Goal: Transaction & Acquisition: Purchase product/service

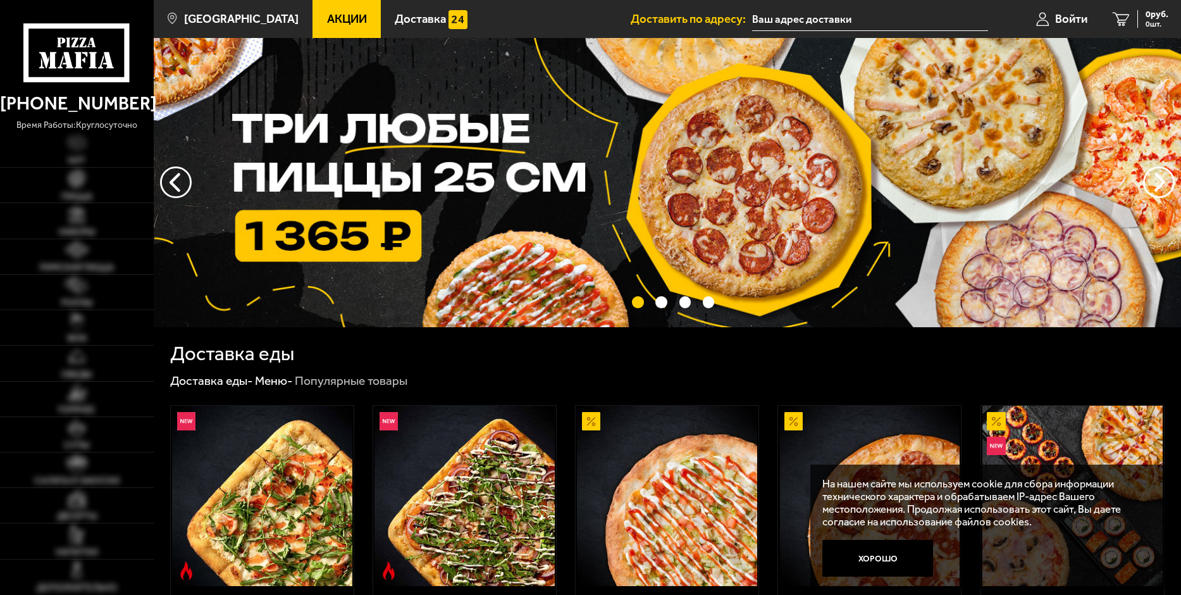
click at [327, 13] on span "Акции" at bounding box center [347, 19] width 40 height 12
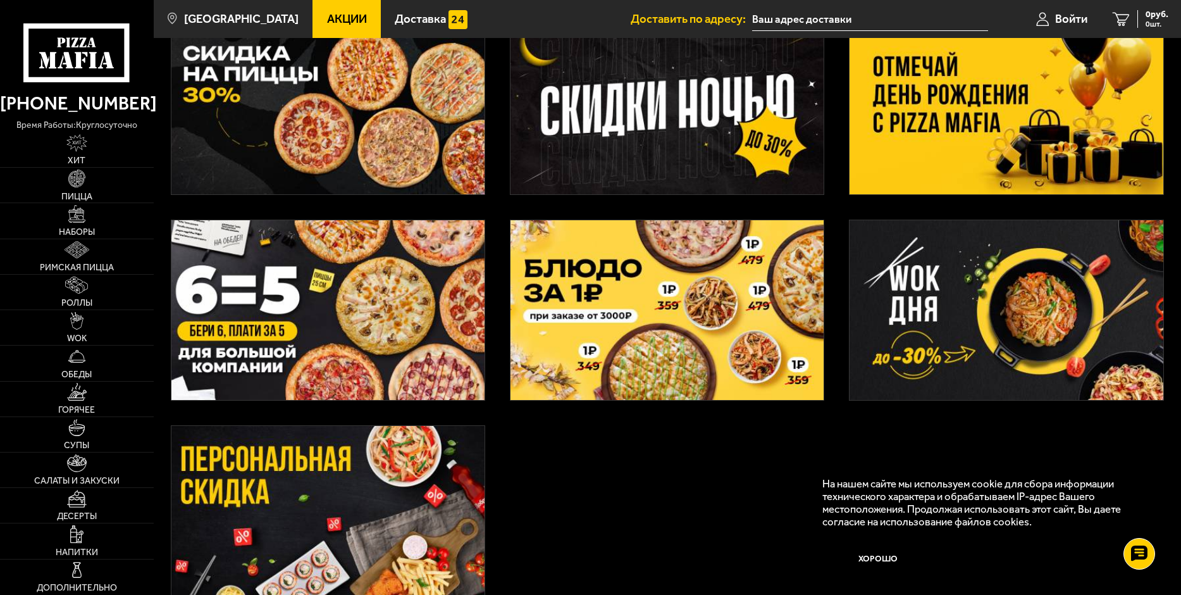
scroll to position [316, 0]
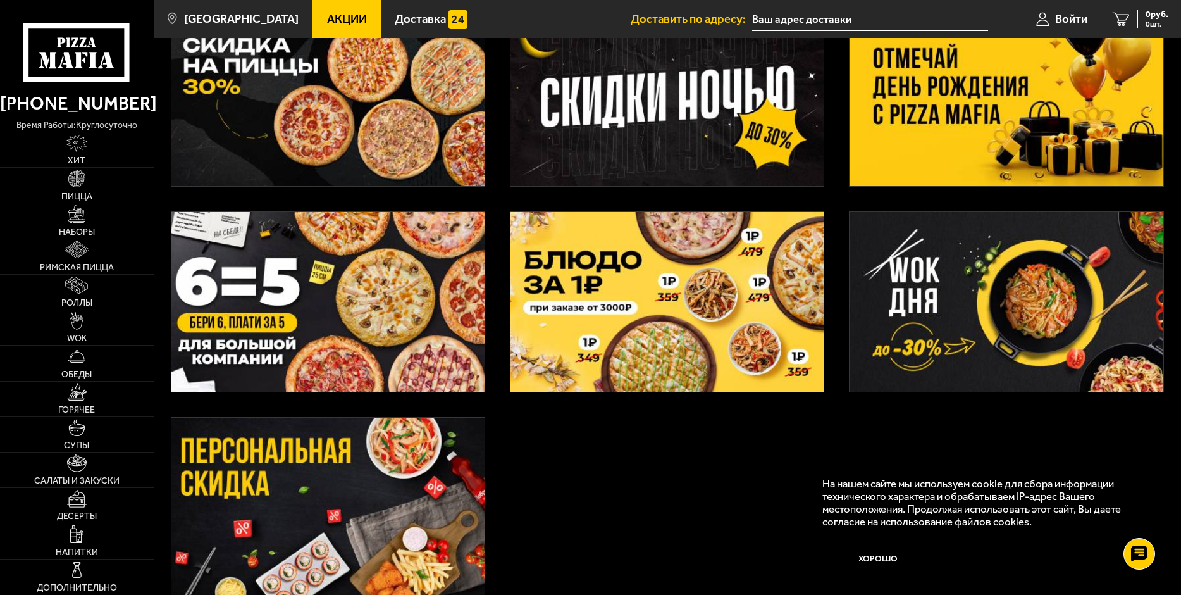
click at [1014, 107] on img at bounding box center [1006, 96] width 313 height 180
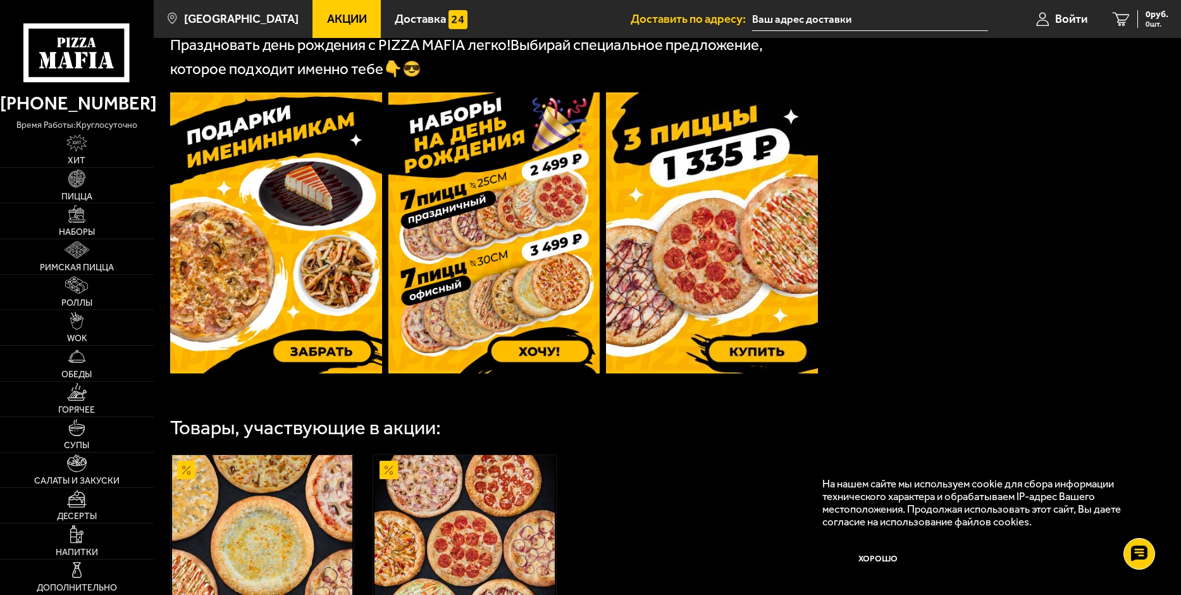
scroll to position [286, 0]
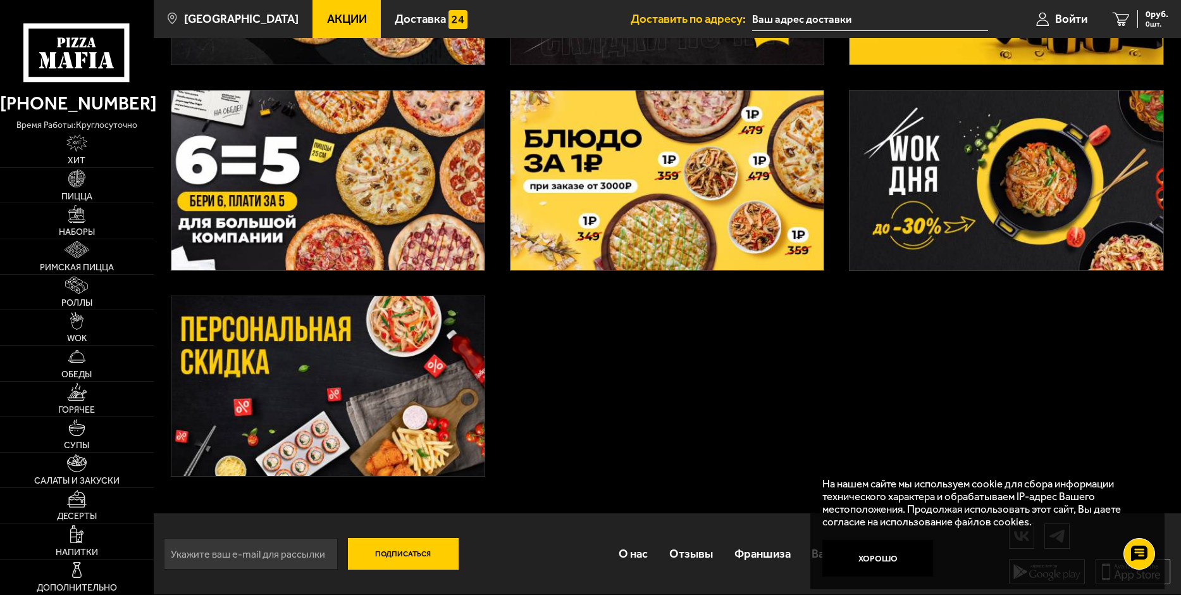
scroll to position [440, 0]
click at [386, 370] on img at bounding box center [327, 386] width 313 height 180
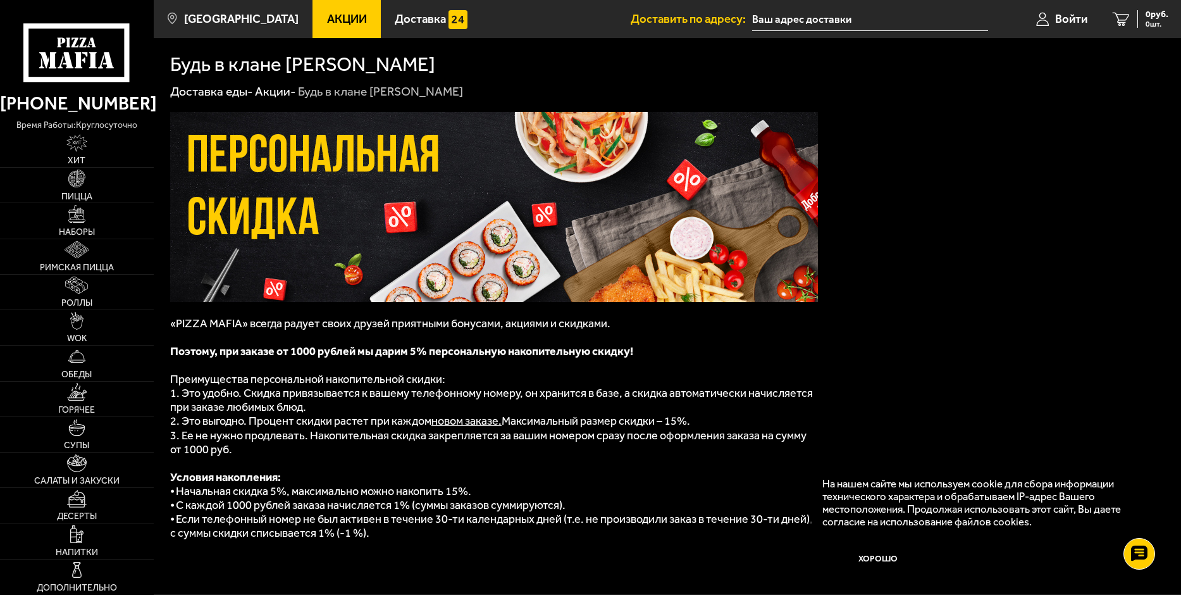
click at [327, 22] on span "Акции" at bounding box center [347, 19] width 40 height 12
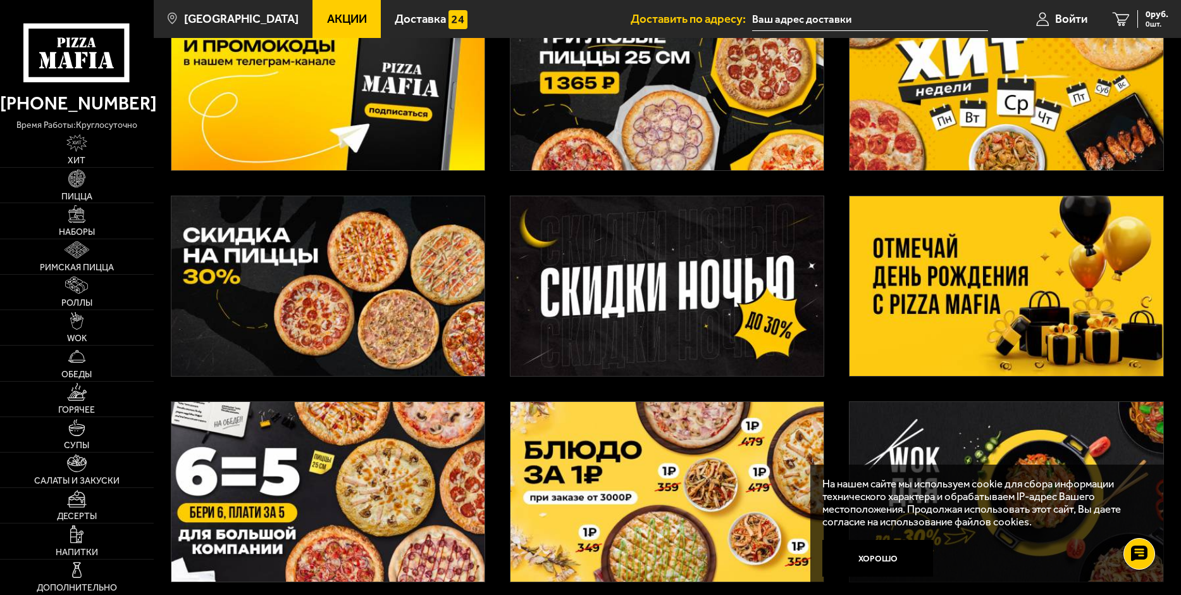
click at [371, 283] on img at bounding box center [327, 286] width 313 height 180
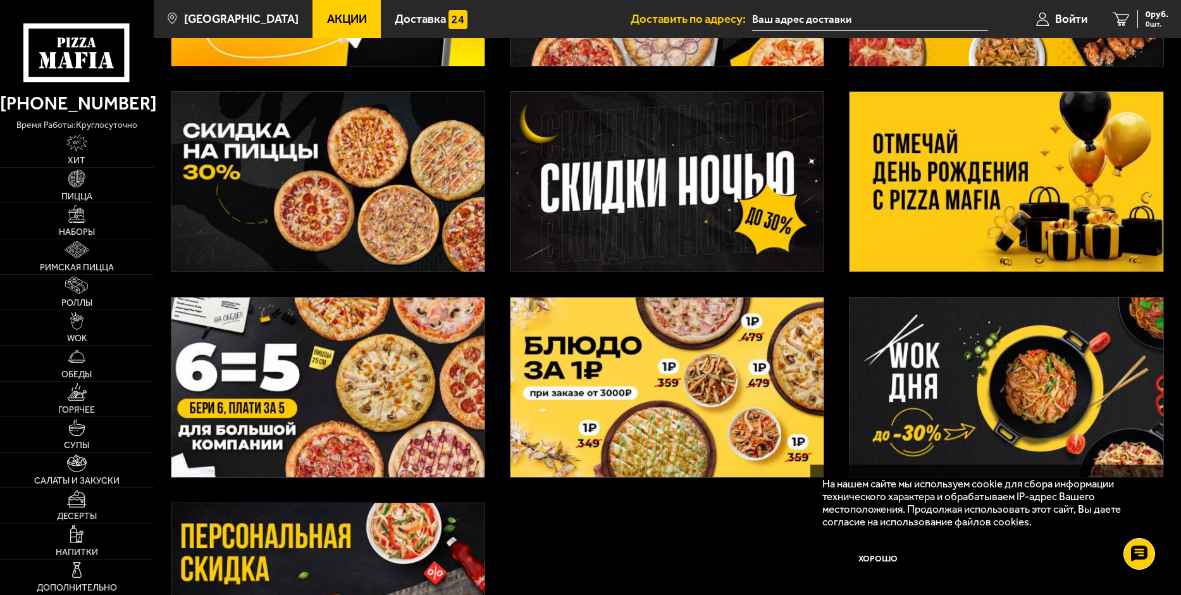
scroll to position [253, 0]
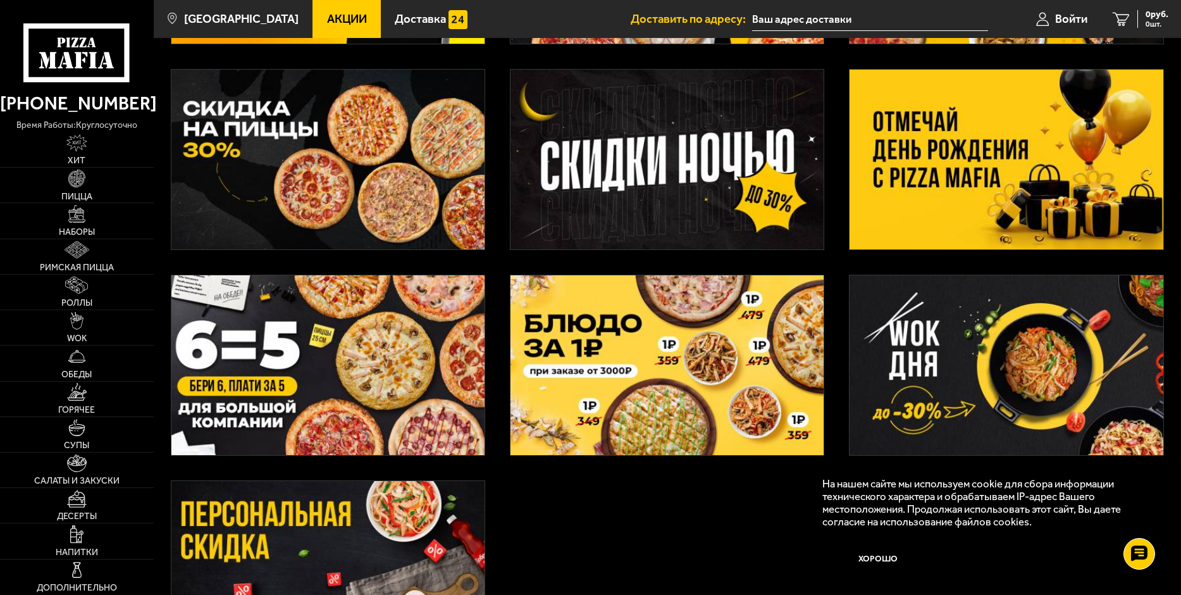
click at [971, 345] on img at bounding box center [1006, 365] width 313 height 180
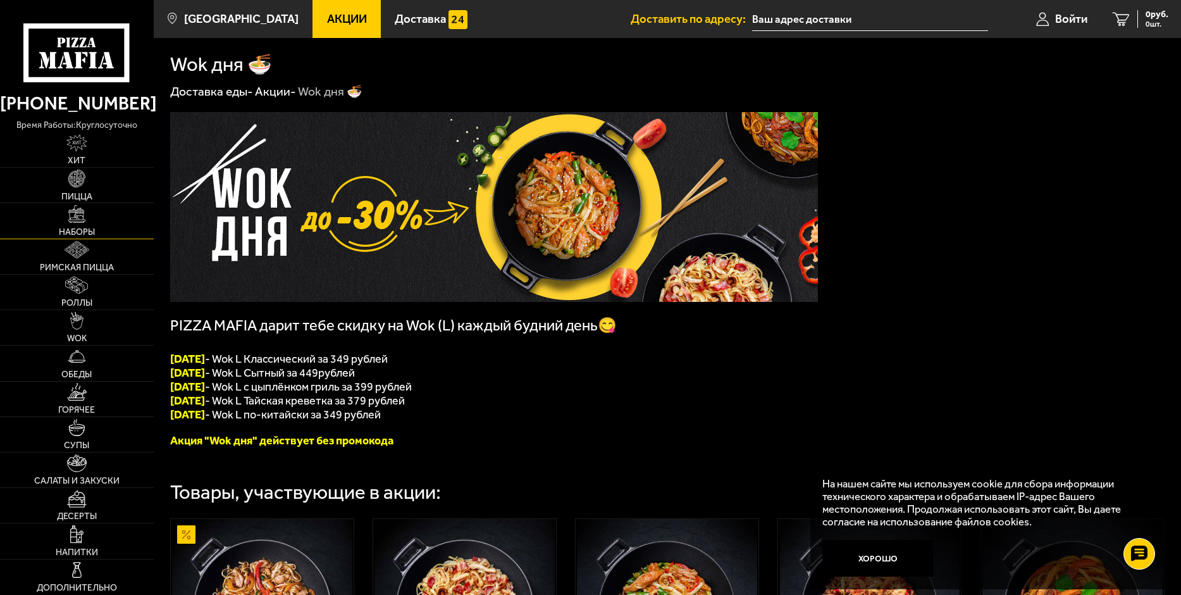
click at [73, 217] on img at bounding box center [77, 214] width 18 height 18
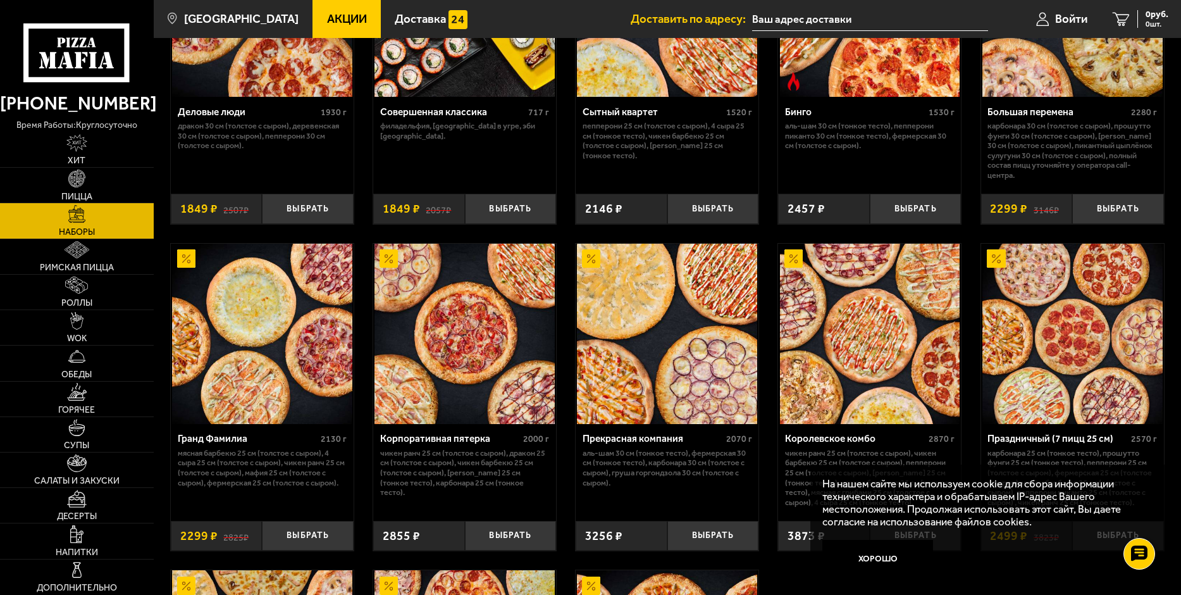
scroll to position [1322, 0]
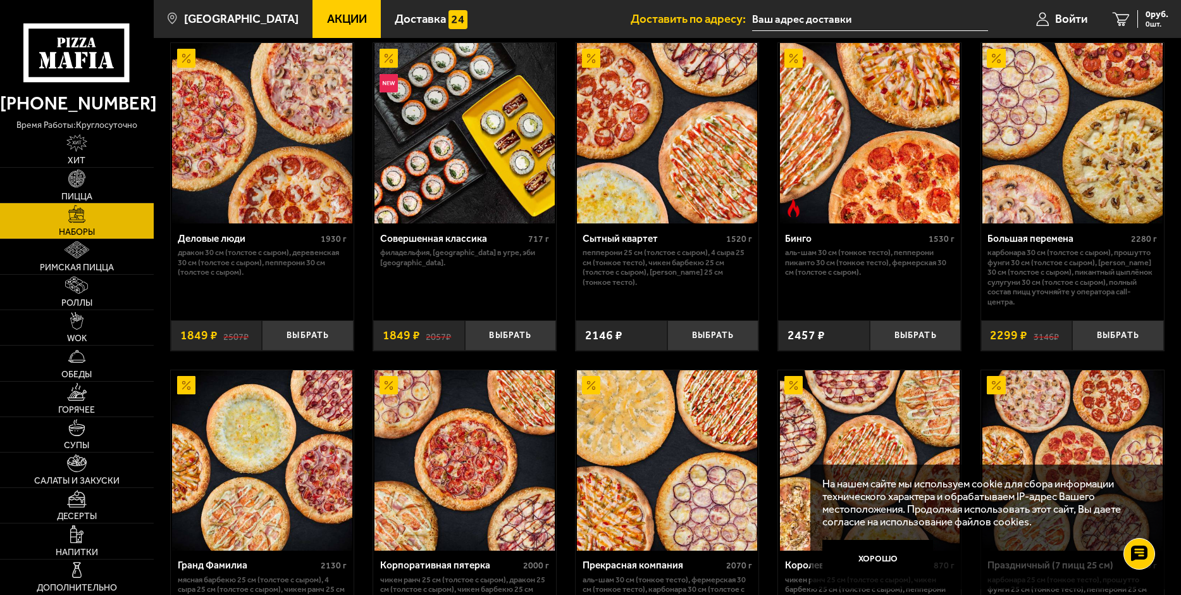
click at [327, 16] on span "Акции" at bounding box center [347, 19] width 40 height 12
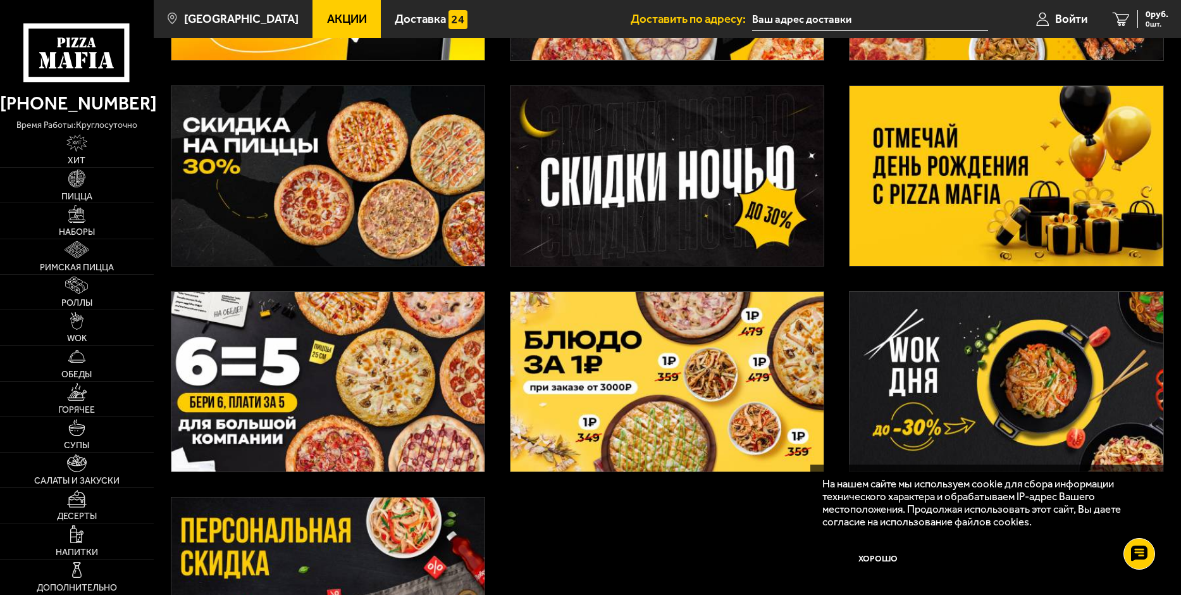
scroll to position [253, 0]
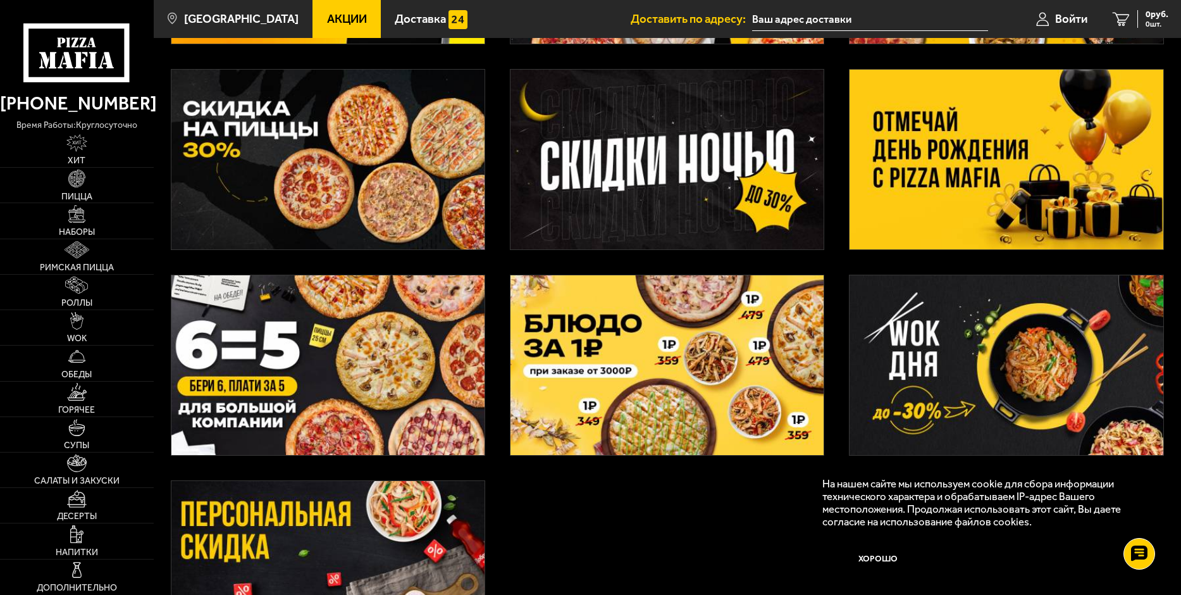
click at [342, 342] on img at bounding box center [327, 365] width 313 height 180
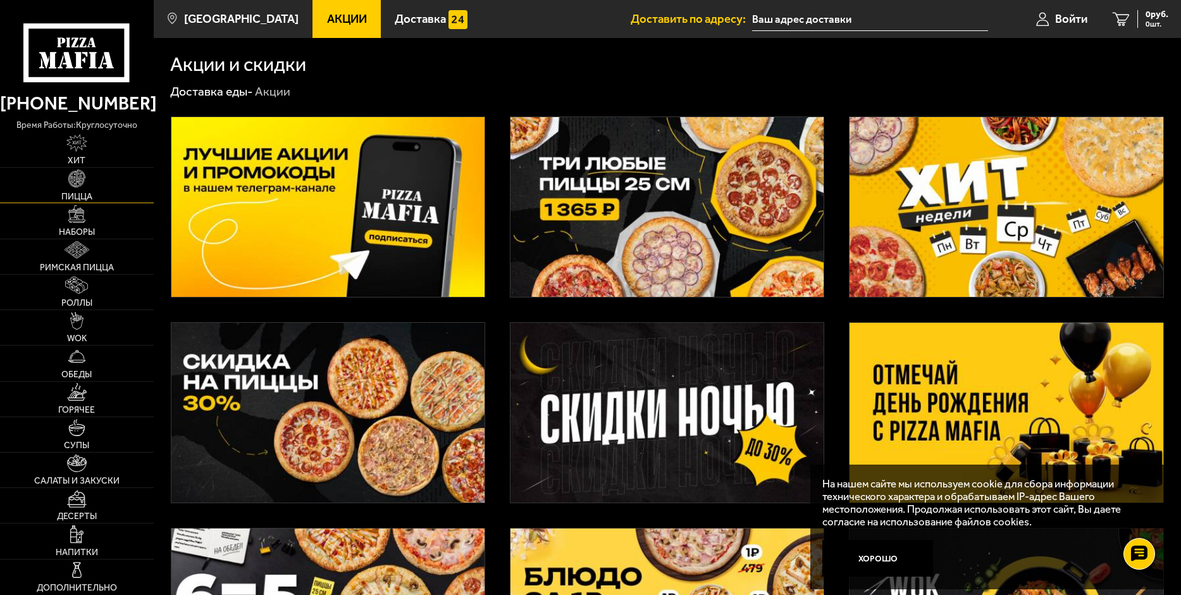
click at [77, 192] on span "Пицца" at bounding box center [76, 196] width 31 height 9
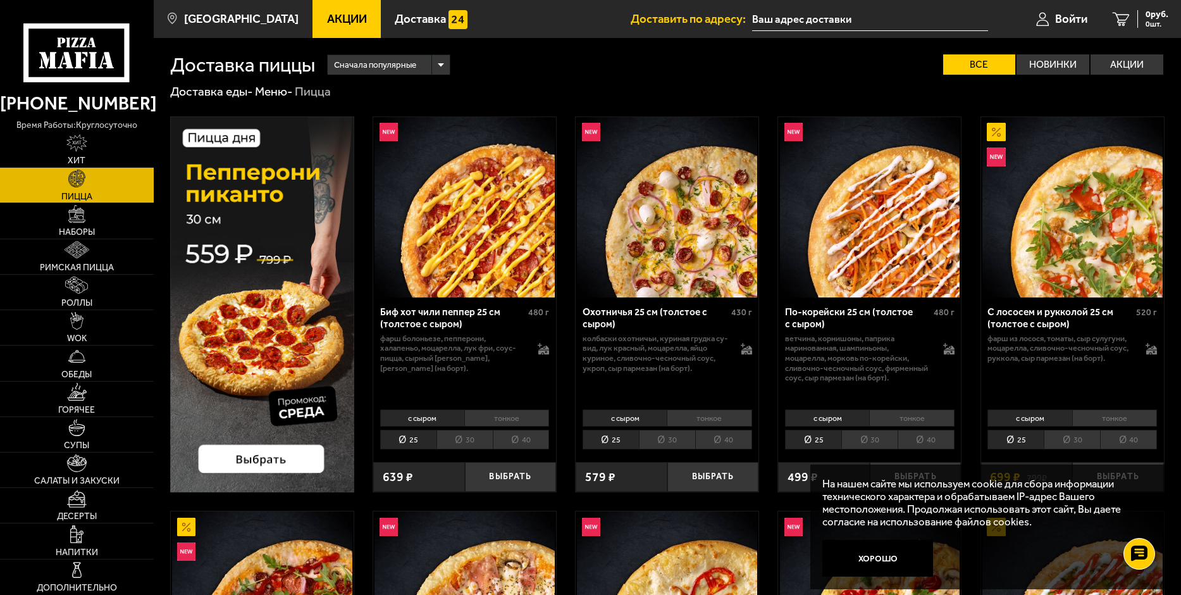
click at [674, 440] on li "30" at bounding box center [667, 440] width 56 height 20
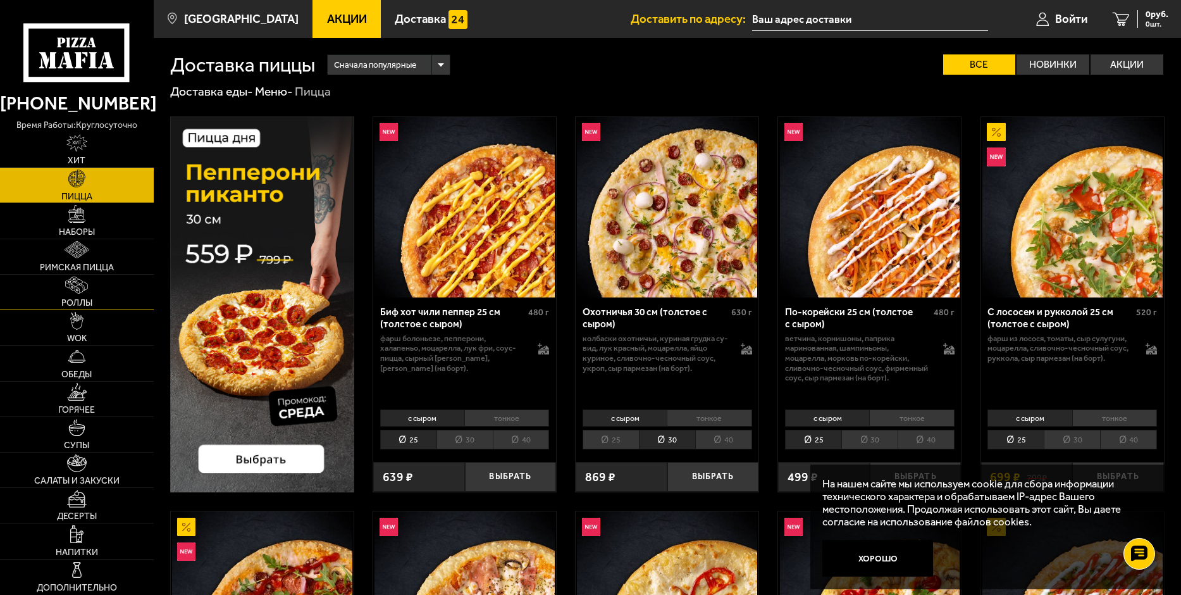
click at [75, 287] on img at bounding box center [76, 285] width 23 height 18
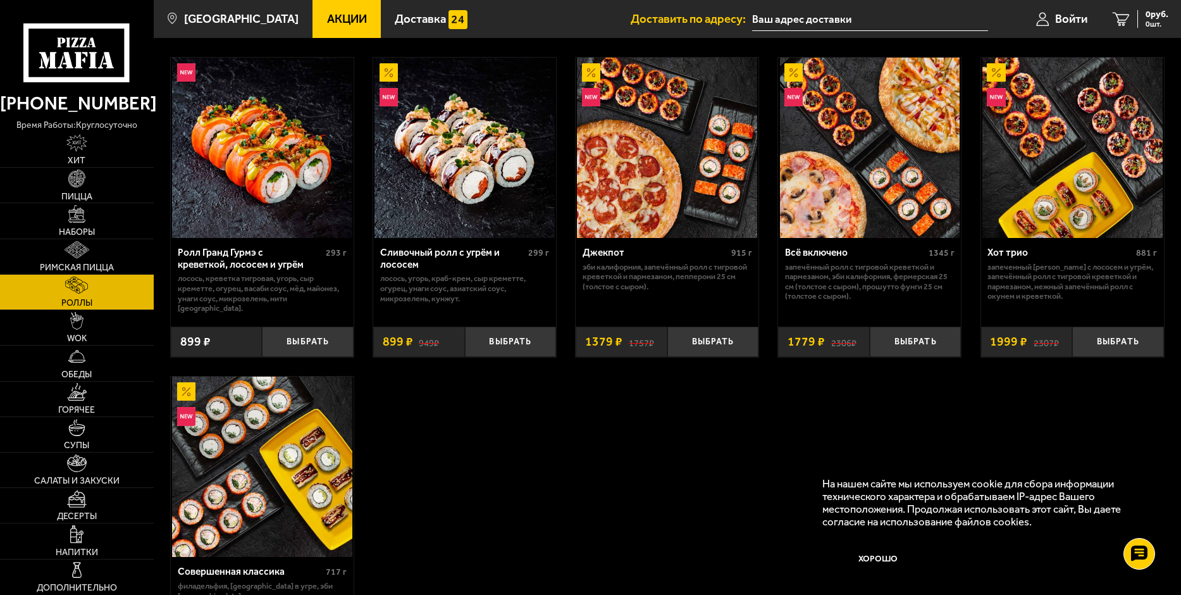
scroll to position [822, 0]
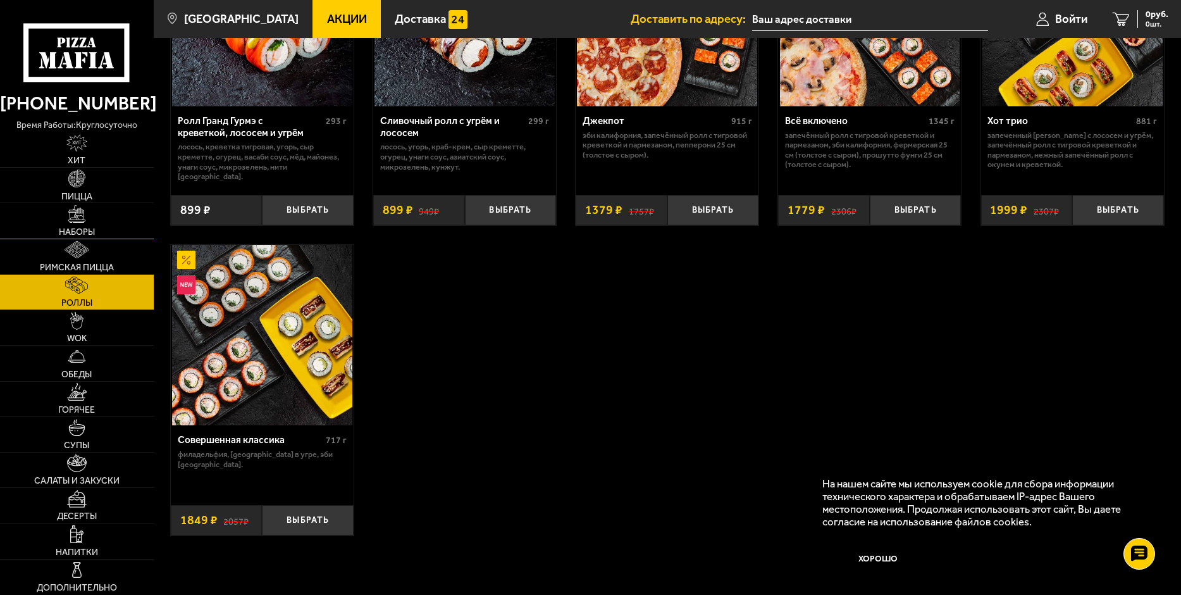
click at [78, 222] on img at bounding box center [77, 214] width 18 height 18
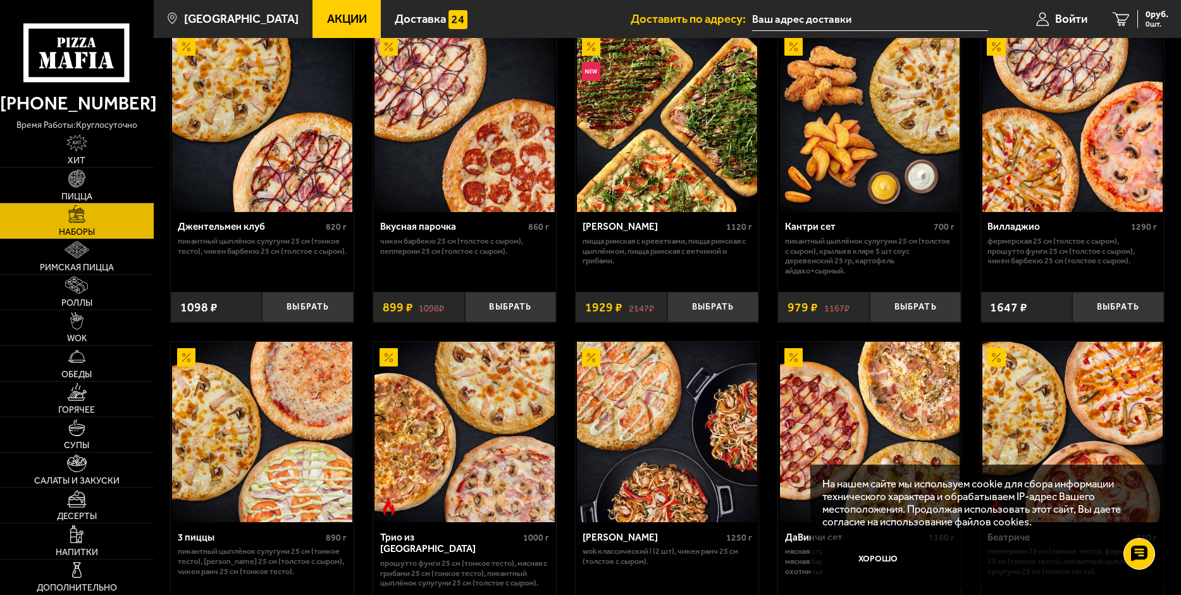
scroll to position [63, 0]
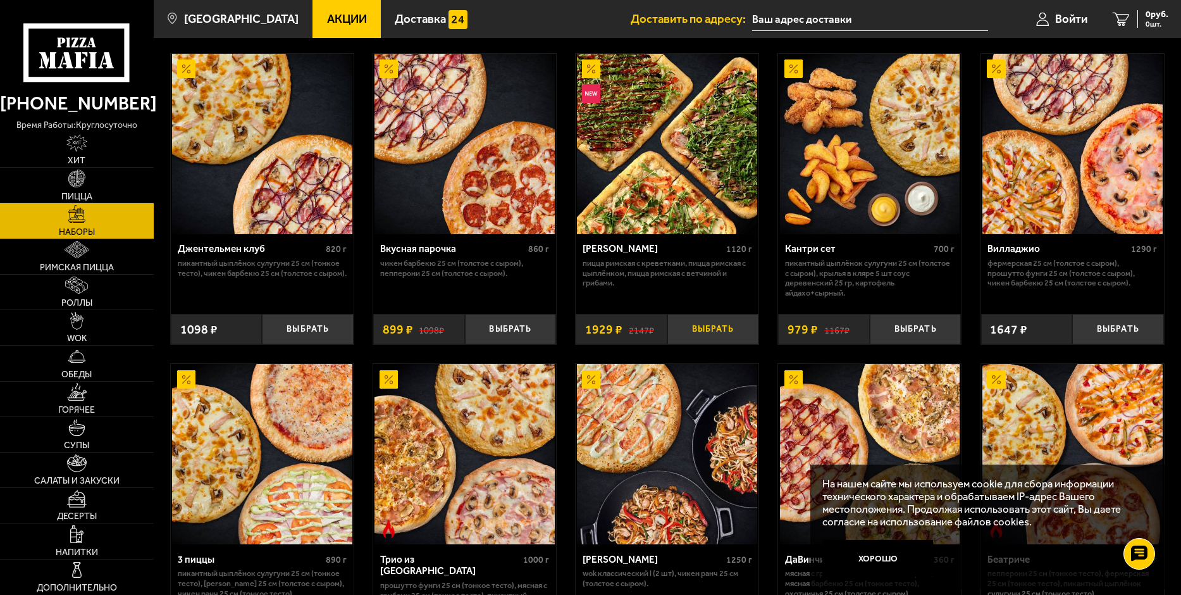
click at [703, 332] on button "Выбрать" at bounding box center [713, 329] width 92 height 30
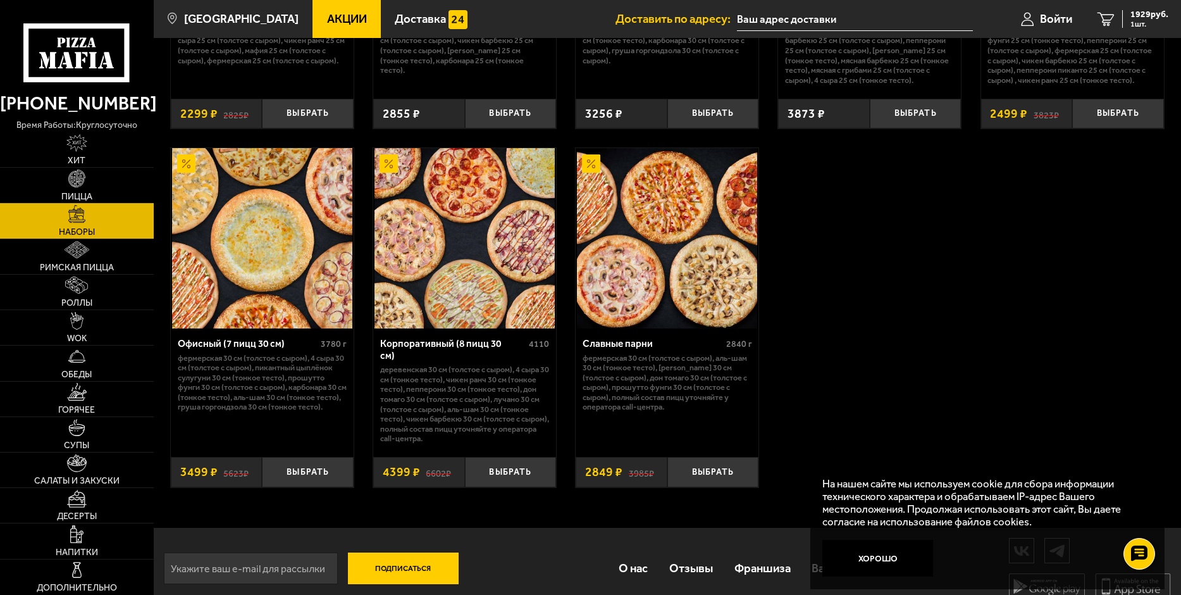
scroll to position [1891, 0]
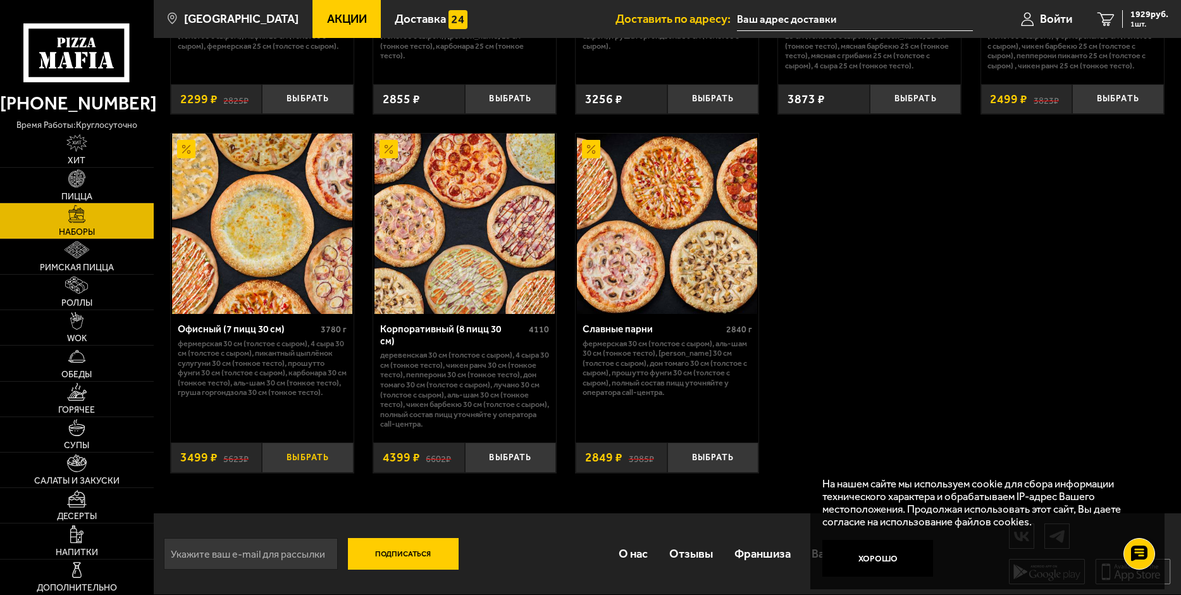
click at [314, 459] on button "Выбрать" at bounding box center [308, 457] width 92 height 30
click at [82, 502] on img at bounding box center [77, 499] width 20 height 18
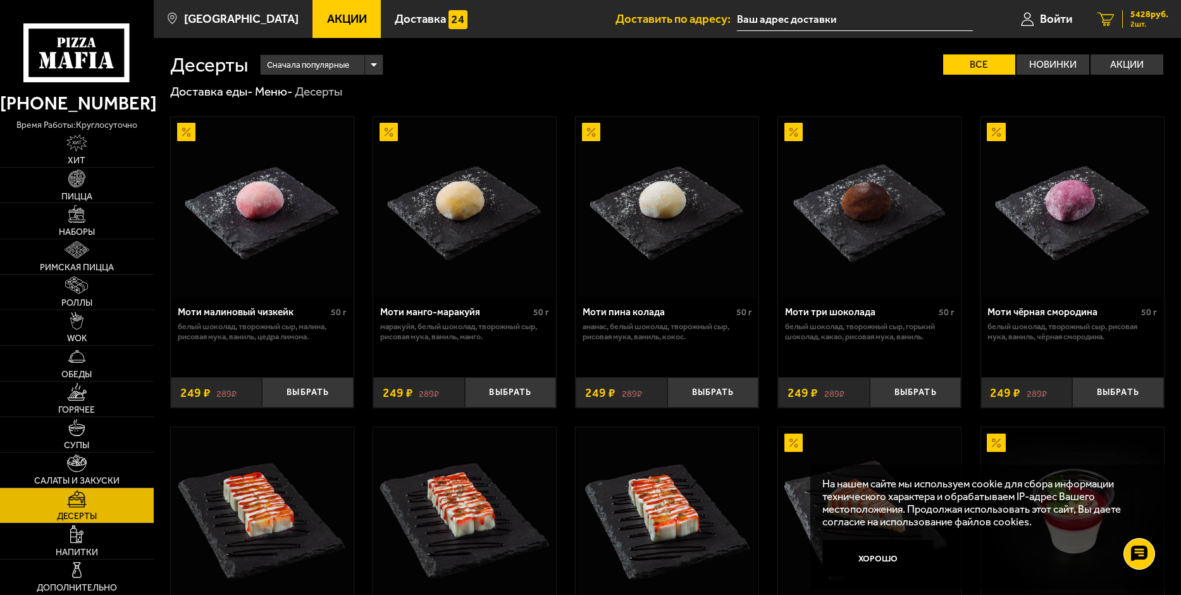
click at [1135, 18] on span "5428 руб." at bounding box center [1150, 14] width 38 height 9
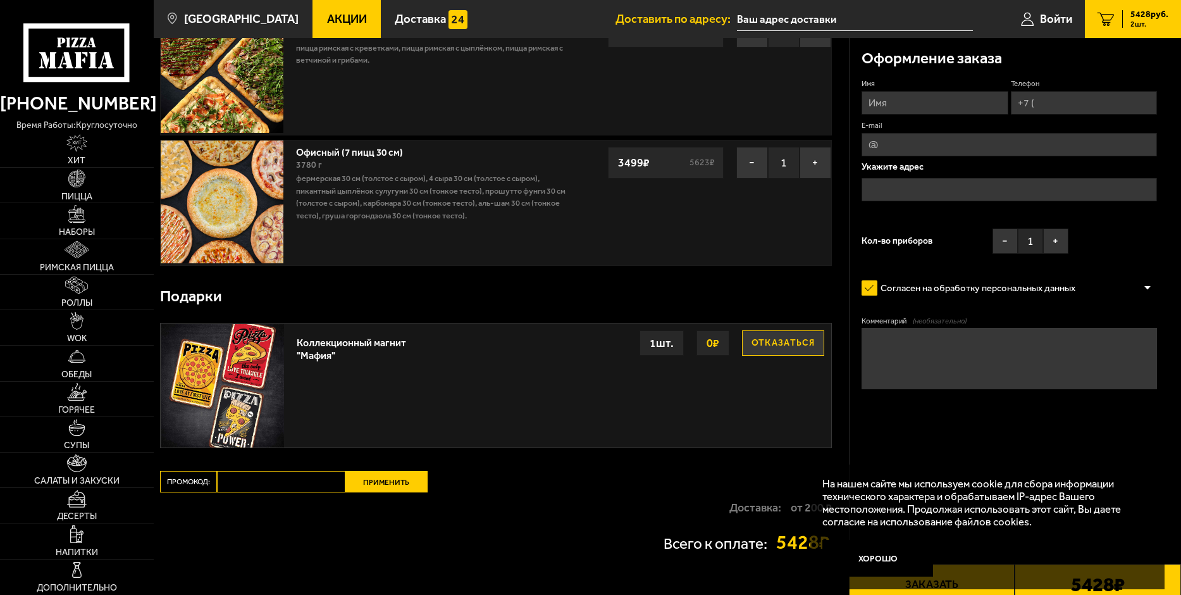
scroll to position [127, 0]
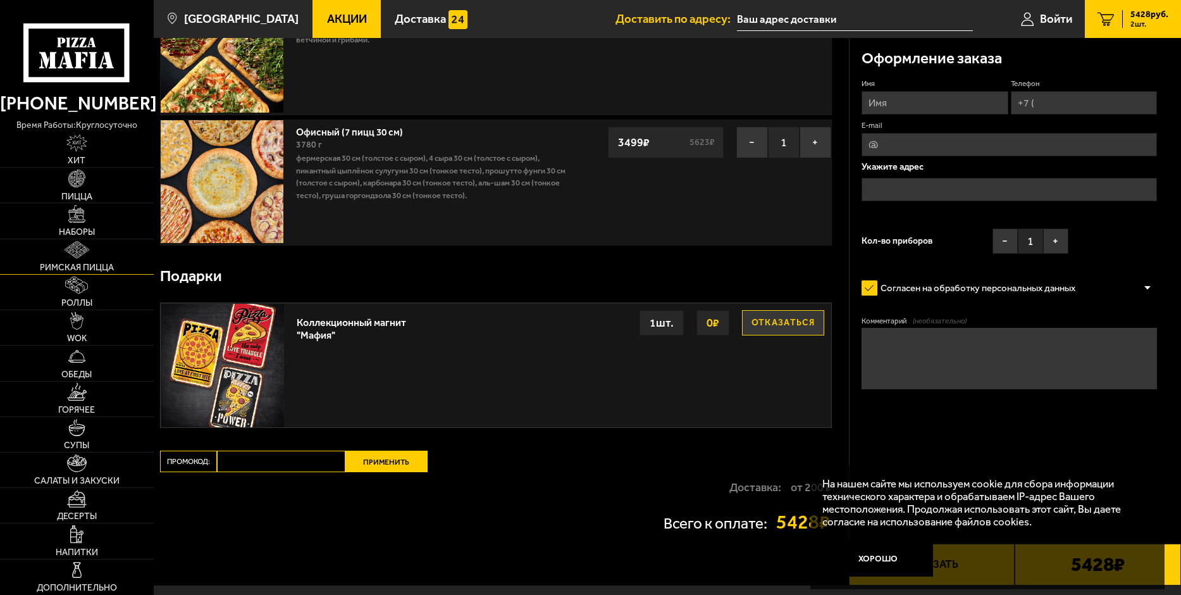
click at [78, 248] on img at bounding box center [77, 250] width 25 height 18
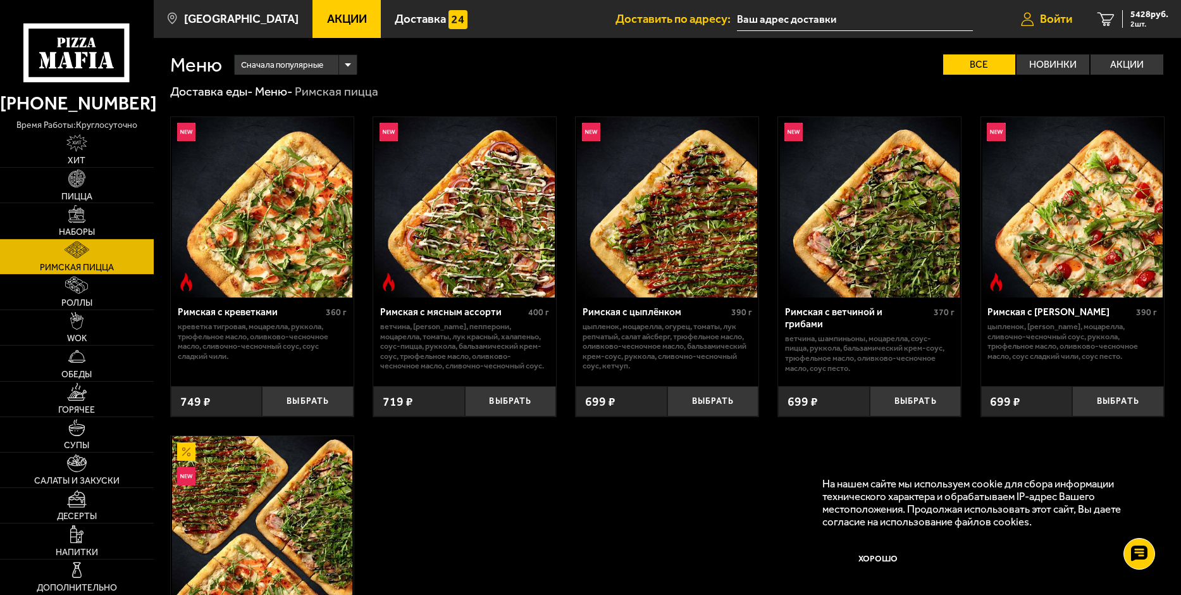
click at [1048, 18] on span "Войти" at bounding box center [1056, 19] width 32 height 12
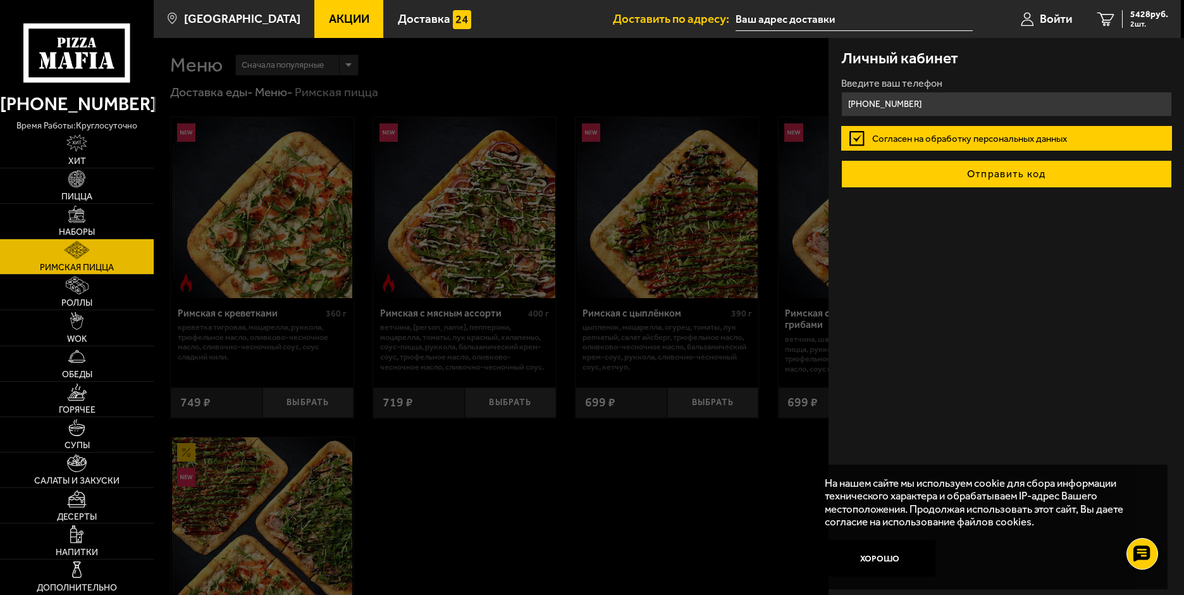
type input "[PHONE_NUMBER]"
click at [1023, 178] on button "Отправить код" at bounding box center [1006, 174] width 331 height 28
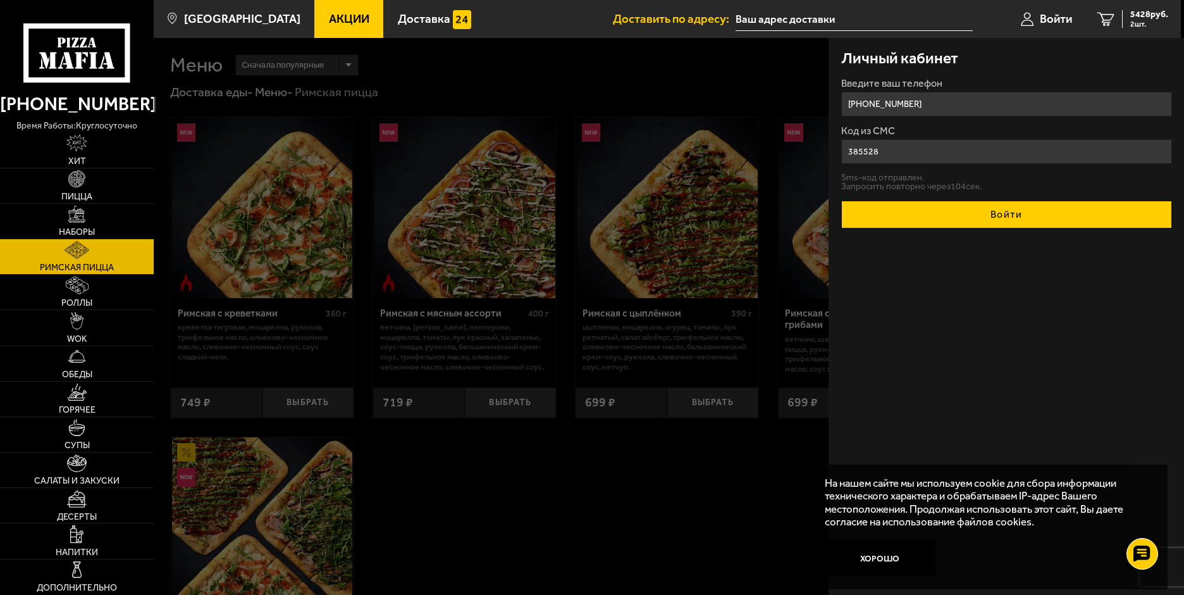
type input "385528"
click at [996, 216] on button "Войти" at bounding box center [1006, 215] width 331 height 28
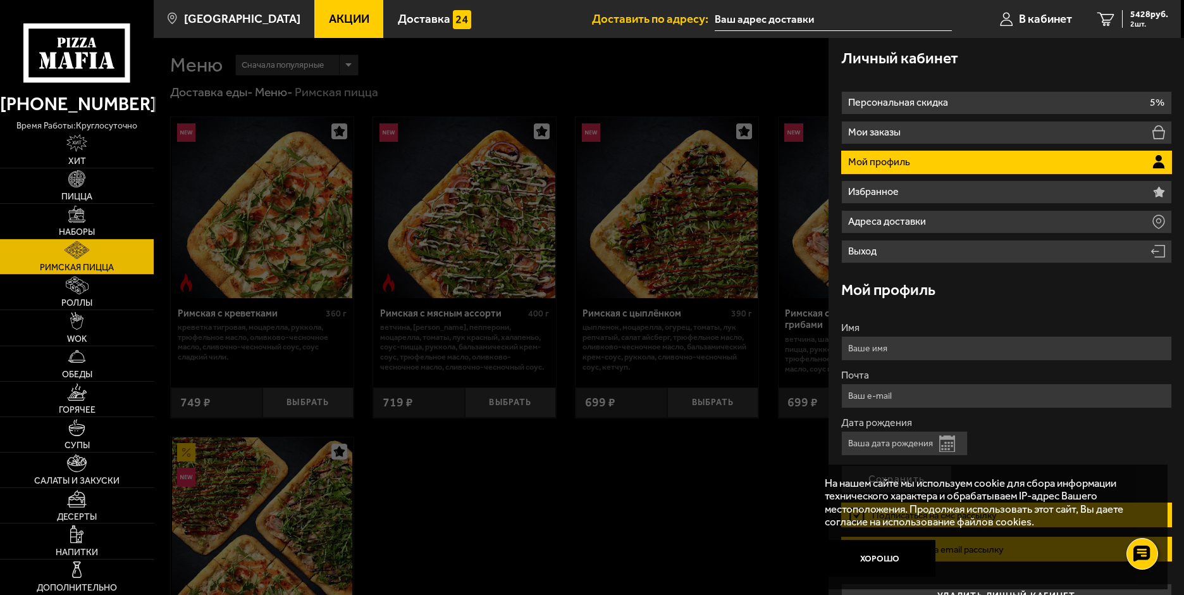
click at [908, 440] on input "Дата рождения" at bounding box center [904, 443] width 127 height 25
type input "[DATE]"
click at [888, 556] on button "Хорошо" at bounding box center [880, 558] width 111 height 37
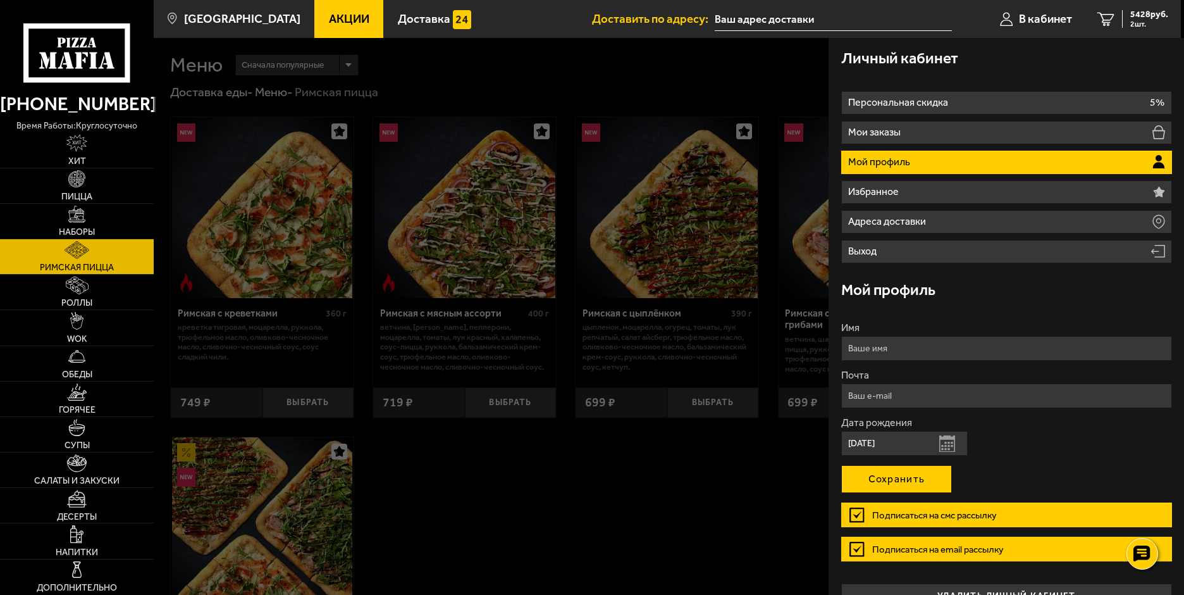
click at [892, 480] on button "Сохранить" at bounding box center [896, 479] width 111 height 28
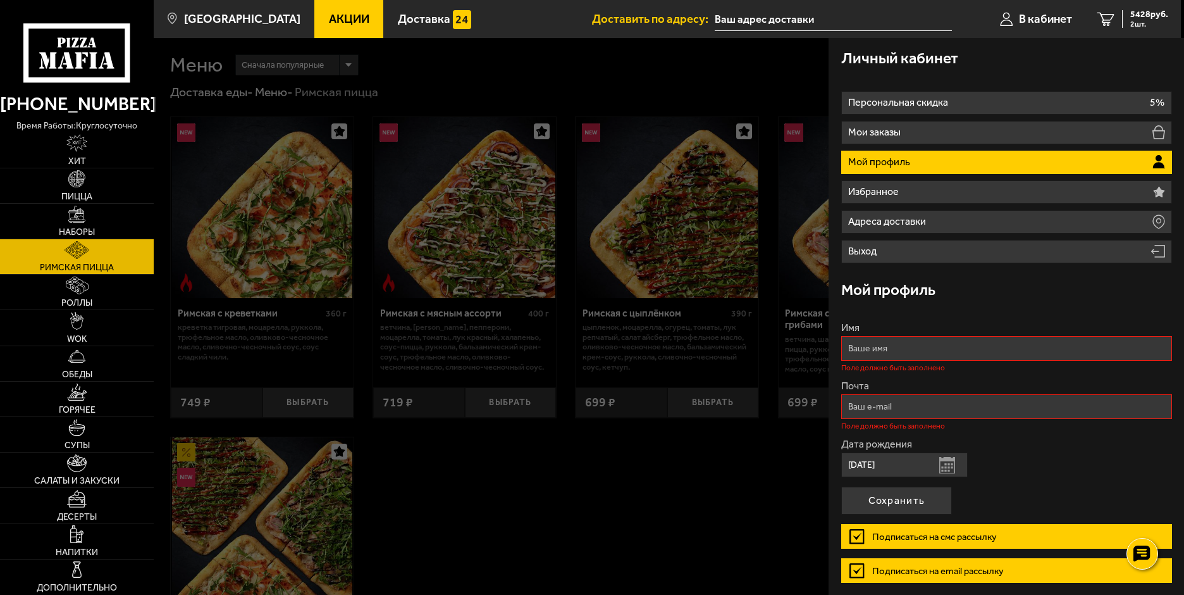
click at [868, 349] on input "Имя" at bounding box center [1006, 348] width 331 height 25
type input "[PERSON_NAME]"
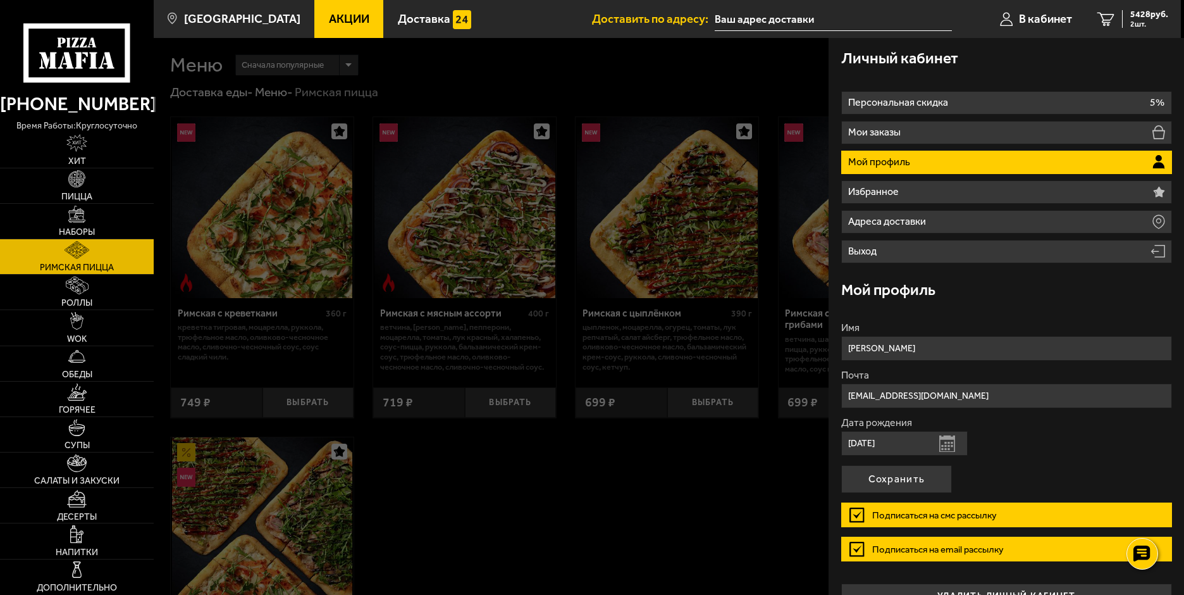
drag, startPoint x: 918, startPoint y: 395, endPoint x: 726, endPoint y: 394, distance: 192.3
click at [726, 394] on main "Санкт-Петербург Все Акции Доставка Личный кабинет Акции Доставка Доставить по а…" at bounding box center [667, 425] width 1027 height 850
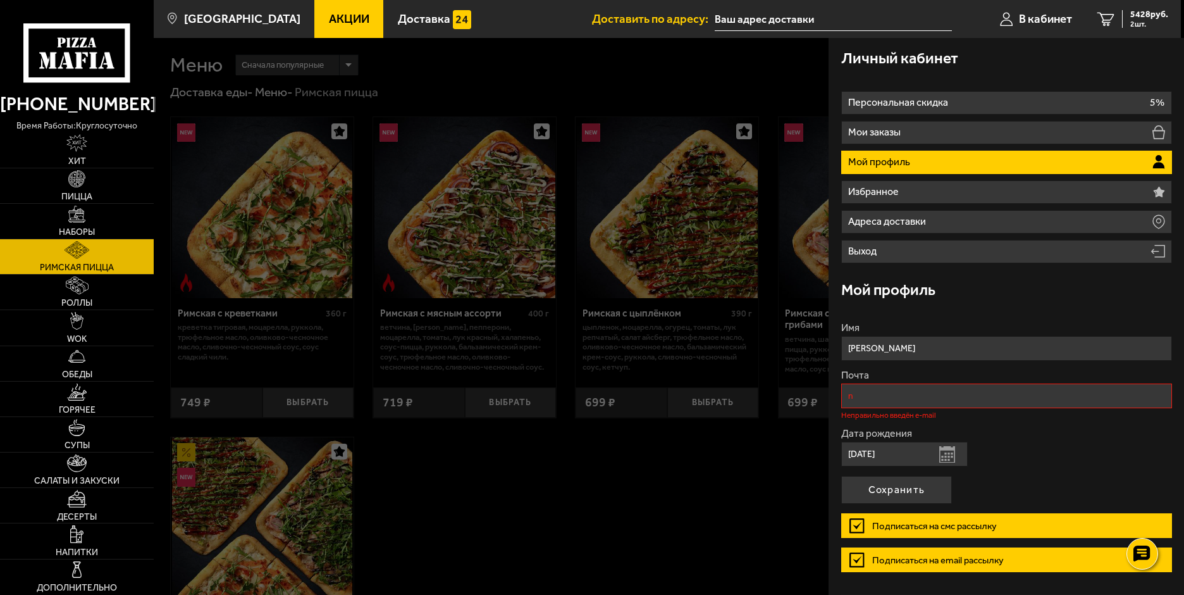
type input "[EMAIL_ADDRESS][DOMAIN_NAME]"
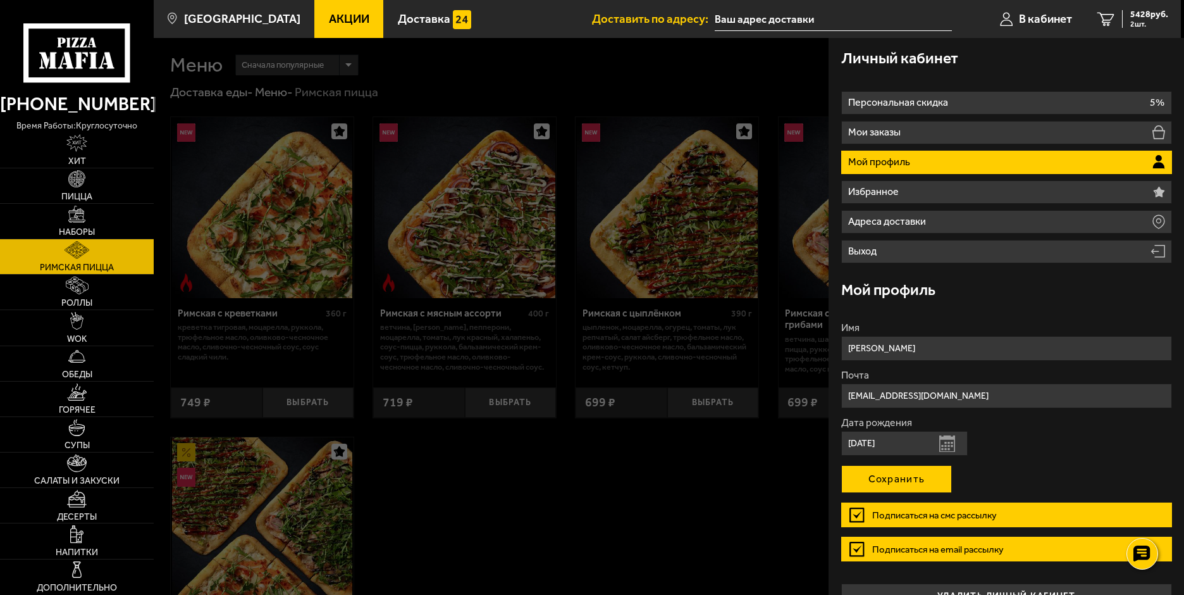
click at [910, 476] on button "Сохранить" at bounding box center [896, 479] width 111 height 28
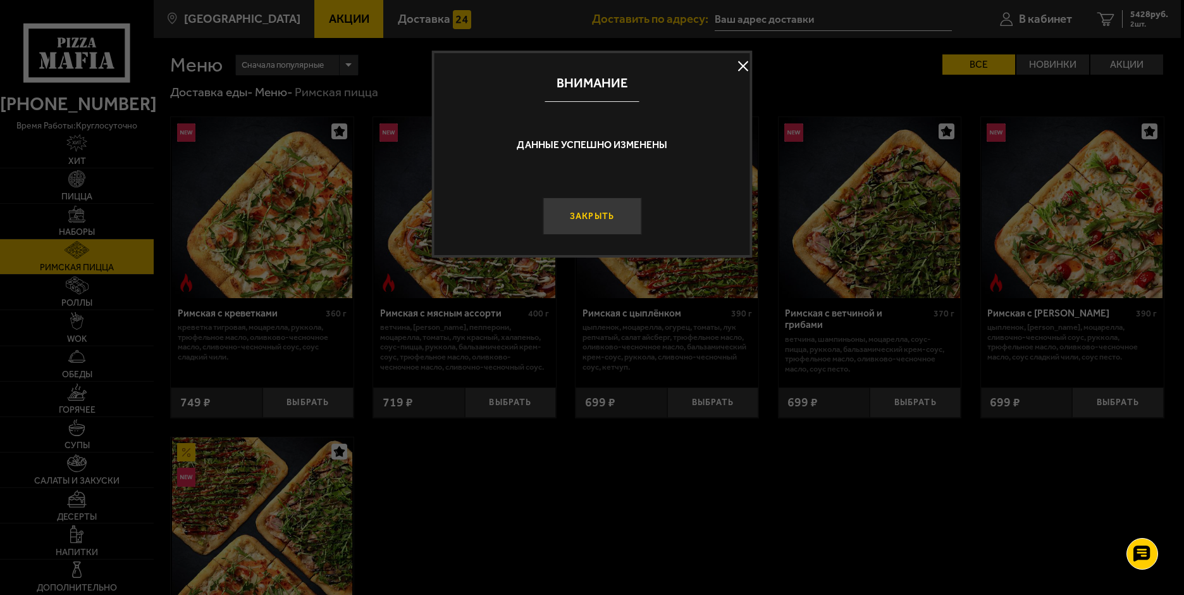
click at [599, 221] on button "Закрыть" at bounding box center [592, 215] width 99 height 37
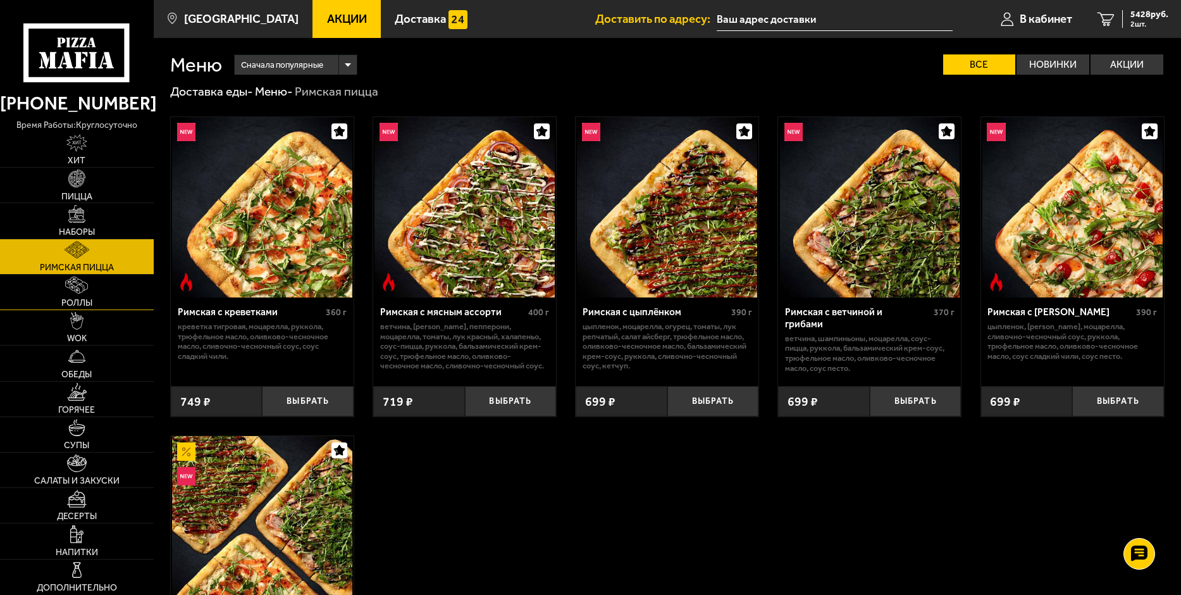
click at [75, 288] on img at bounding box center [76, 285] width 23 height 18
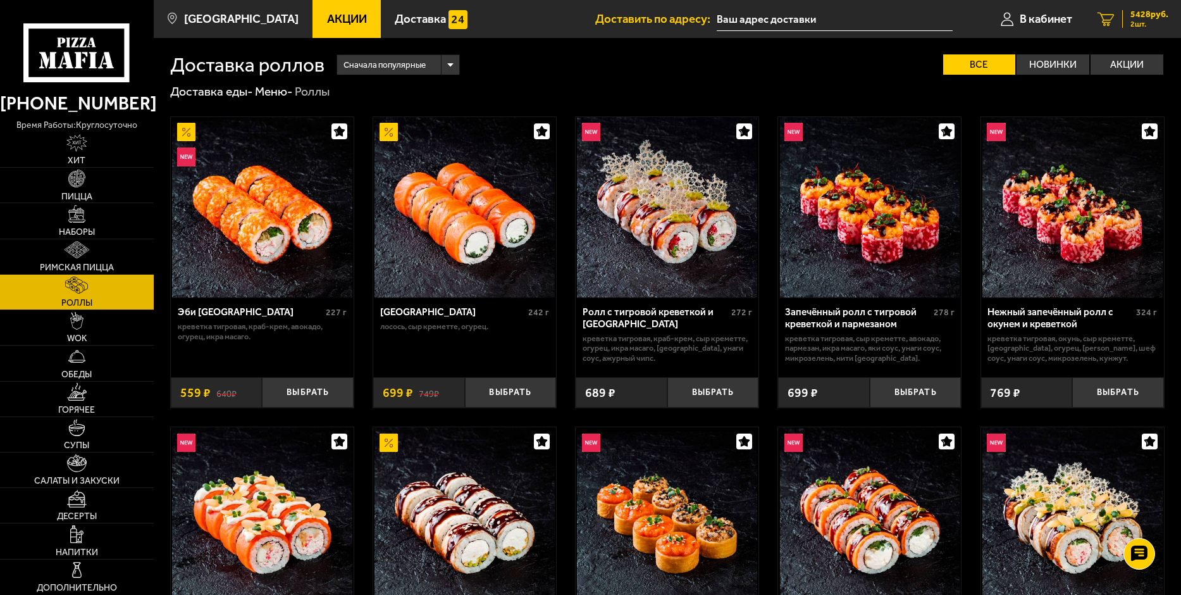
click at [1141, 23] on span "2 шт." at bounding box center [1150, 24] width 38 height 8
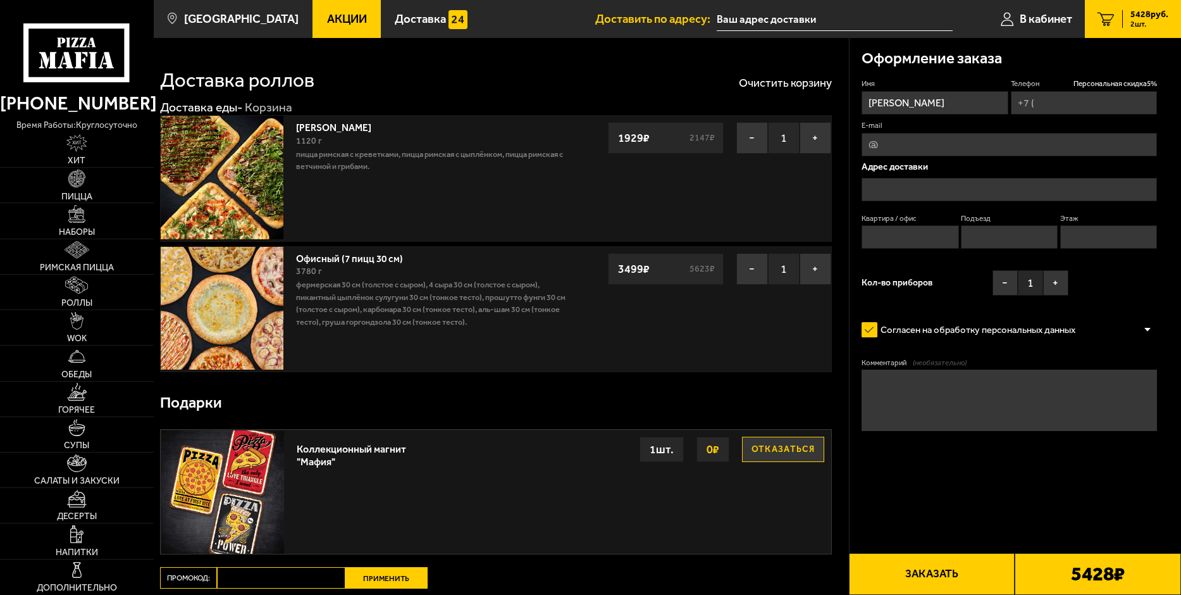
type input "[PHONE_NUMBER]"
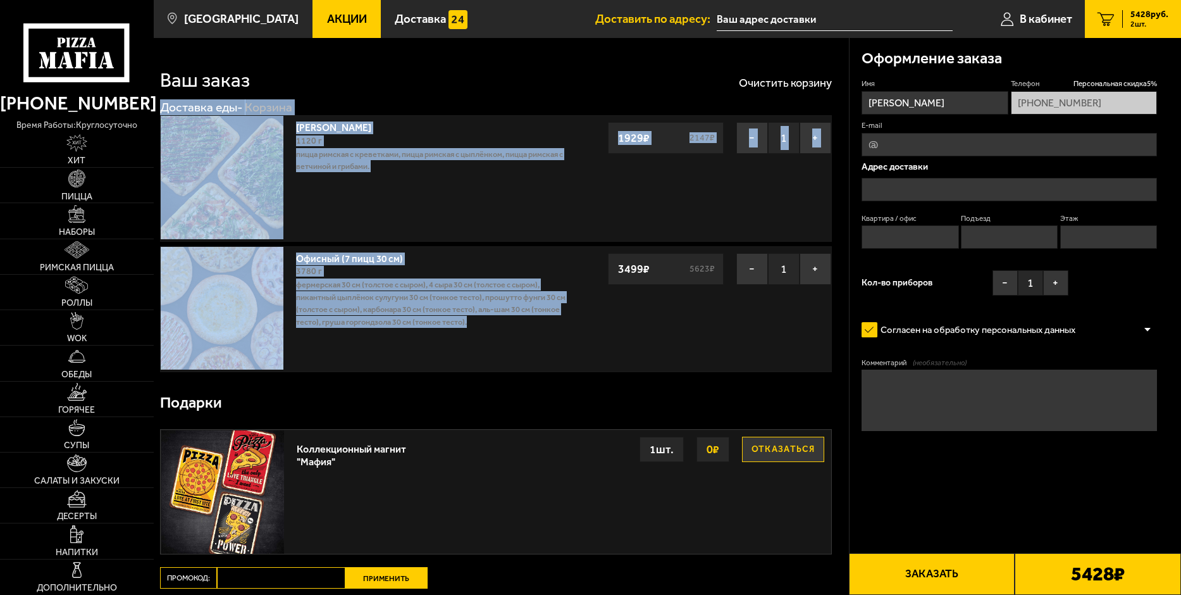
drag, startPoint x: 483, startPoint y: 325, endPoint x: 159, endPoint y: 108, distance: 389.3
click at [159, 108] on div "Ваш заказ Очистить корзину Доставка еды - Корзина Мама Миа 1120 г Пицца Римская…" at bounding box center [501, 370] width 695 height 664
click at [748, 136] on button "−" at bounding box center [752, 138] width 32 height 32
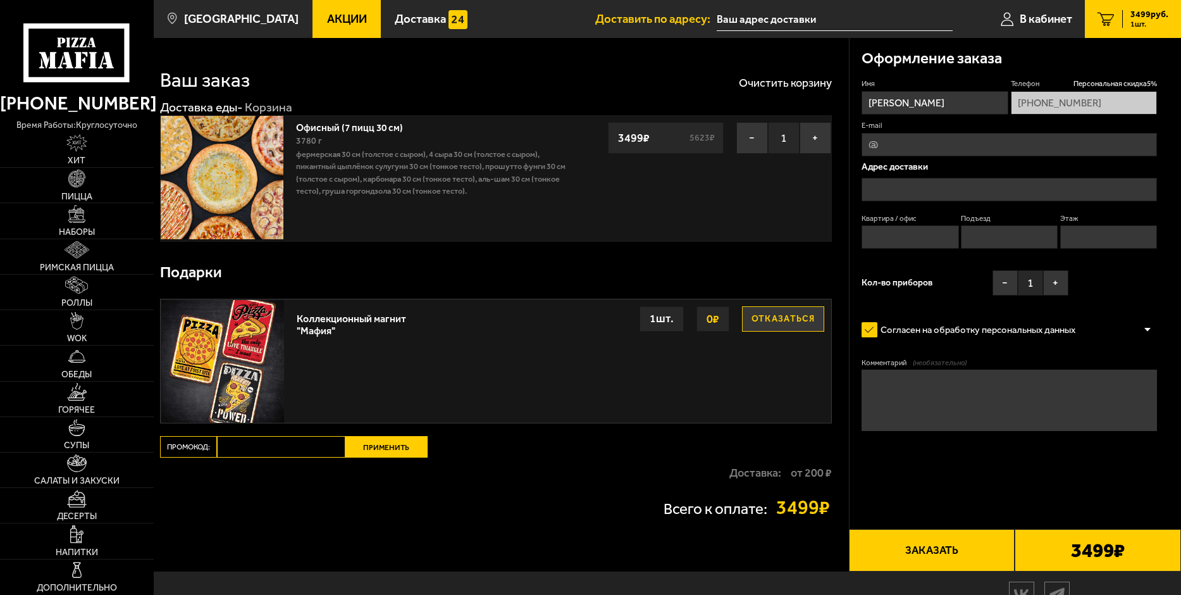
click at [499, 272] on div "Подарки" at bounding box center [496, 272] width 672 height 40
click at [890, 139] on input "E-mail" at bounding box center [1009, 144] width 295 height 23
type input "[EMAIL_ADDRESS][DOMAIN_NAME]"
click at [895, 190] on input "text" at bounding box center [1009, 189] width 295 height 23
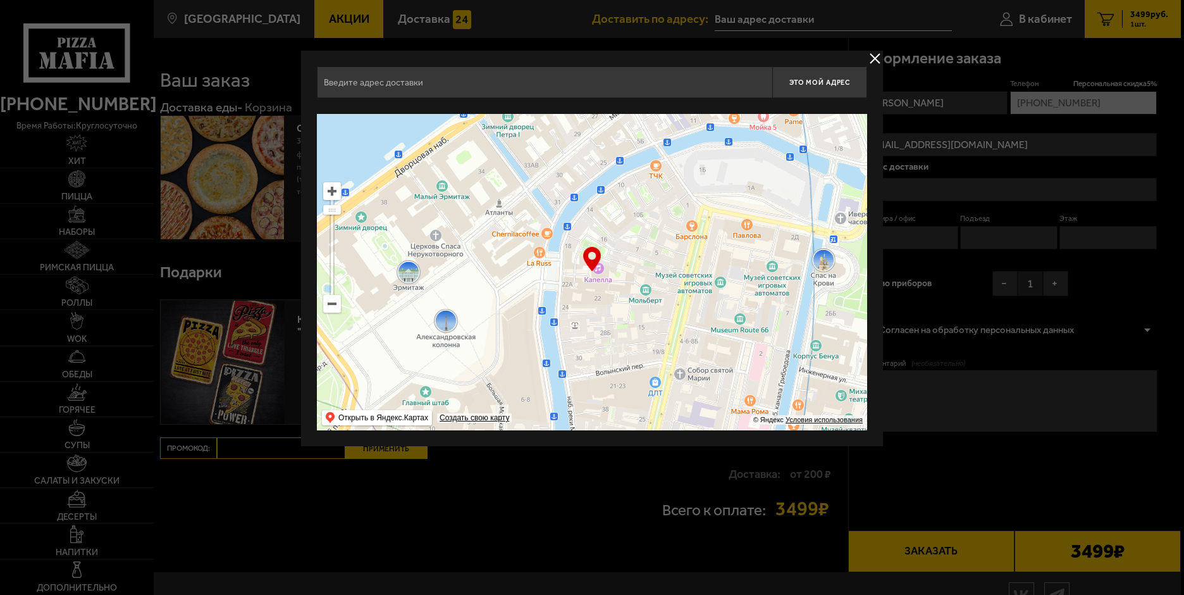
drag, startPoint x: 762, startPoint y: 233, endPoint x: 555, endPoint y: 317, distance: 223.7
click at [555, 317] on ymaps at bounding box center [592, 272] width 550 height 316
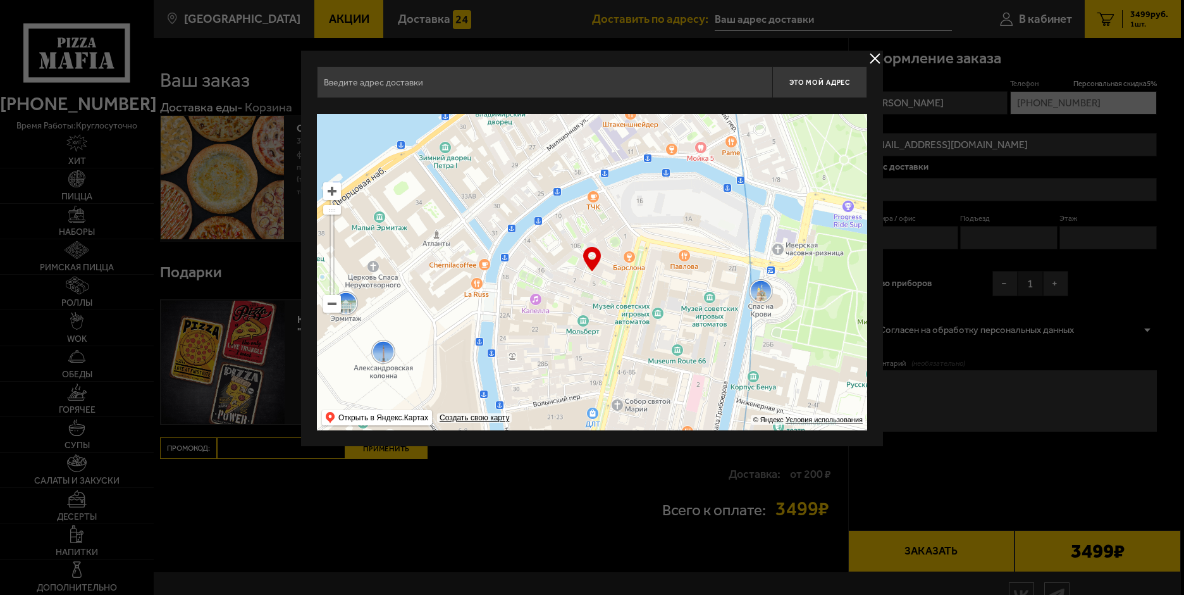
type input "[STREET_ADDRESS]"
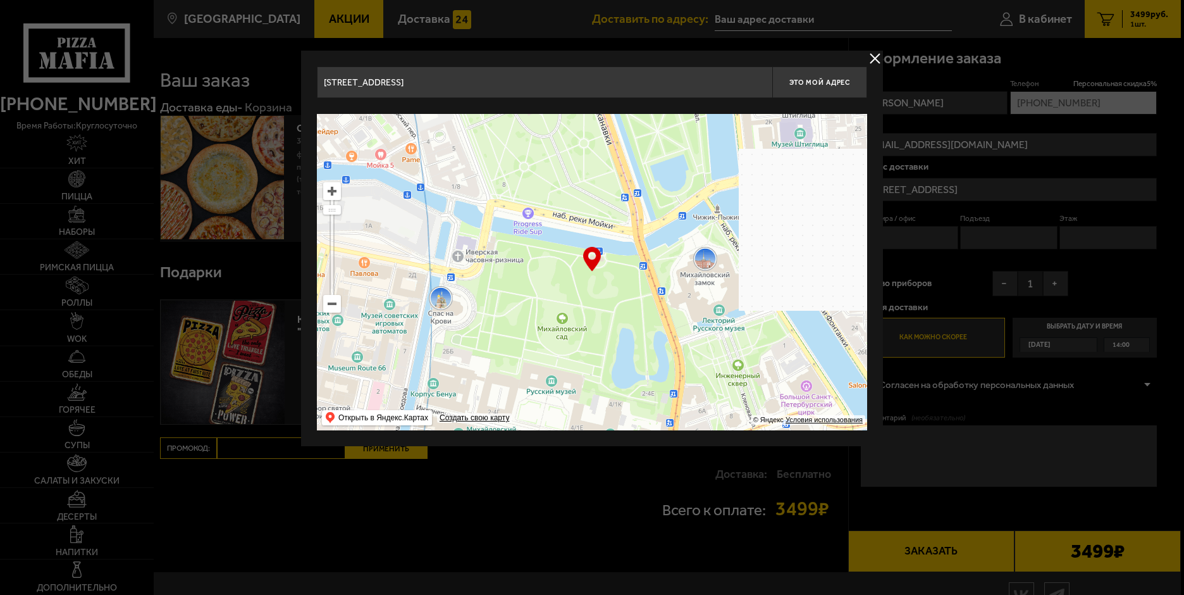
drag, startPoint x: 711, startPoint y: 235, endPoint x: 394, endPoint y: 242, distance: 317.0
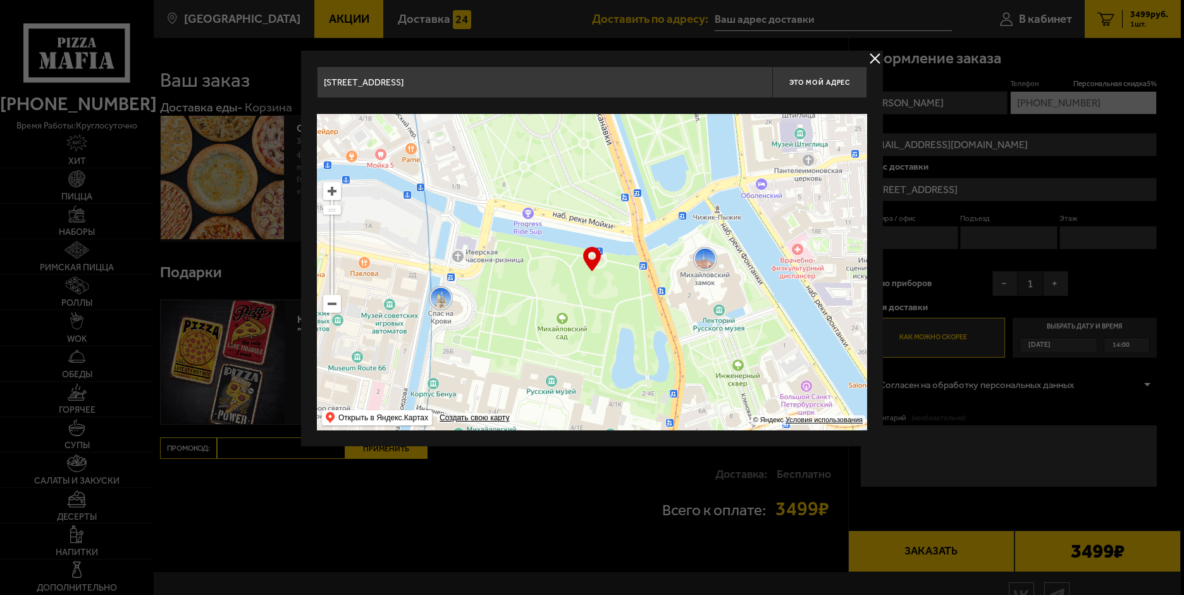
click at [394, 242] on ymaps at bounding box center [592, 272] width 550 height 316
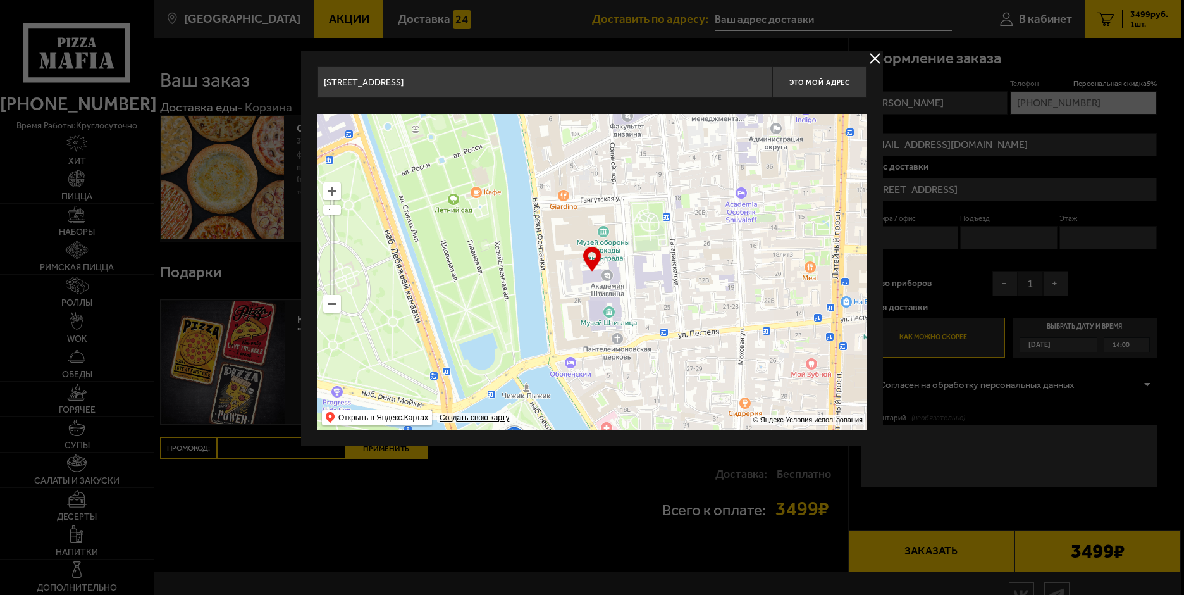
drag, startPoint x: 679, startPoint y: 254, endPoint x: 550, endPoint y: 393, distance: 189.3
click at [543, 399] on ymaps at bounding box center [592, 272] width 550 height 316
type input "[STREET_ADDRESS]"
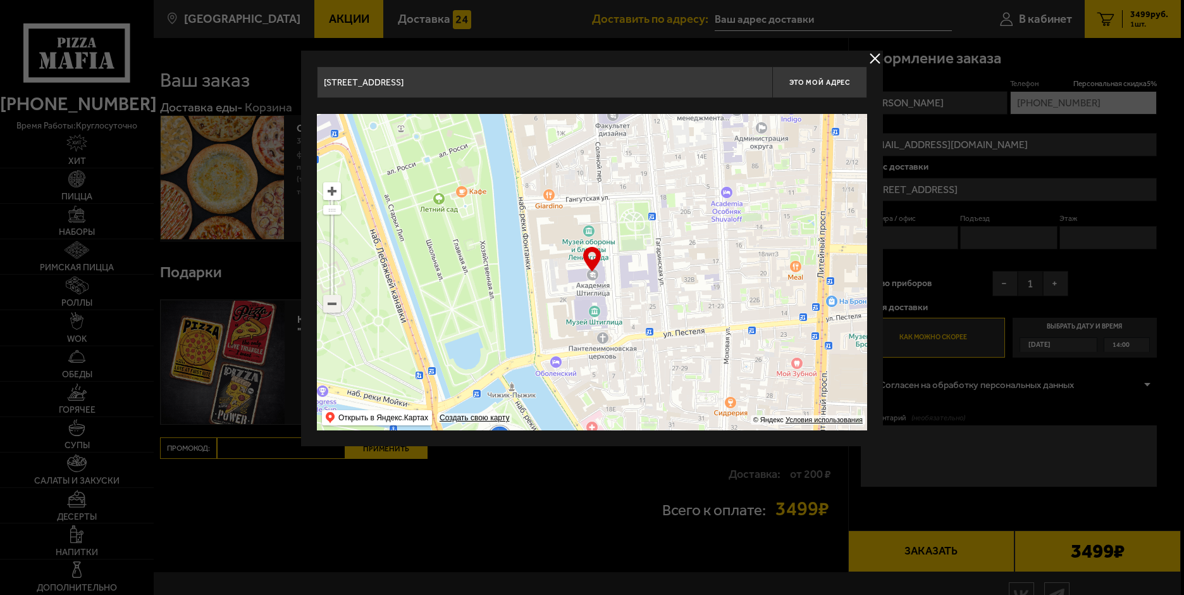
click at [331, 306] on ymaps at bounding box center [332, 303] width 16 height 16
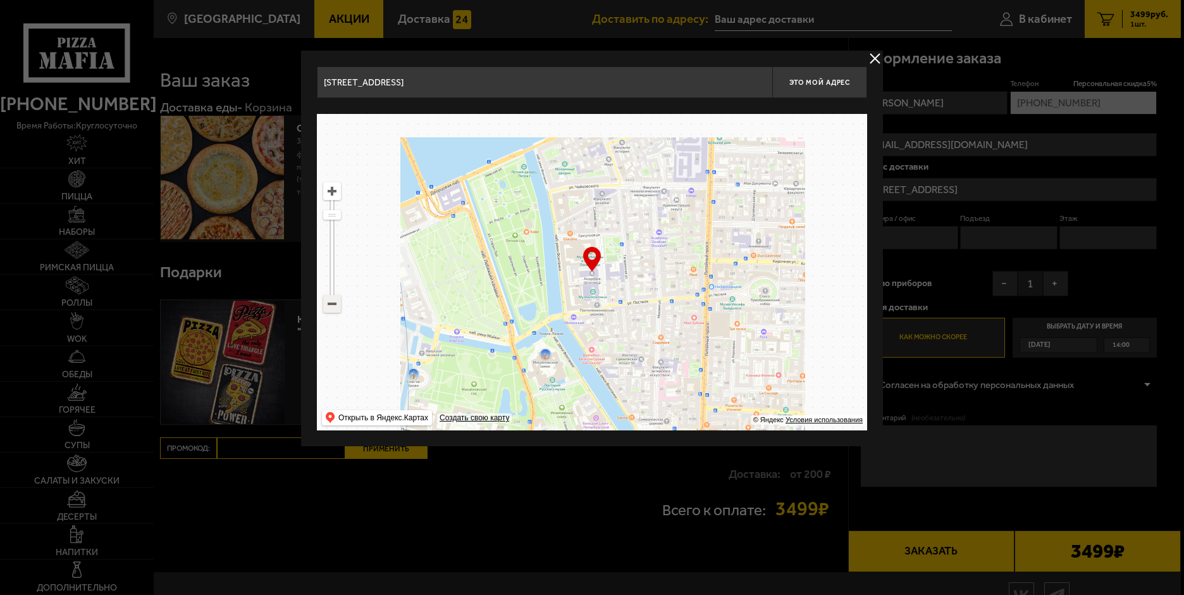
click at [331, 306] on ymaps at bounding box center [332, 303] width 16 height 16
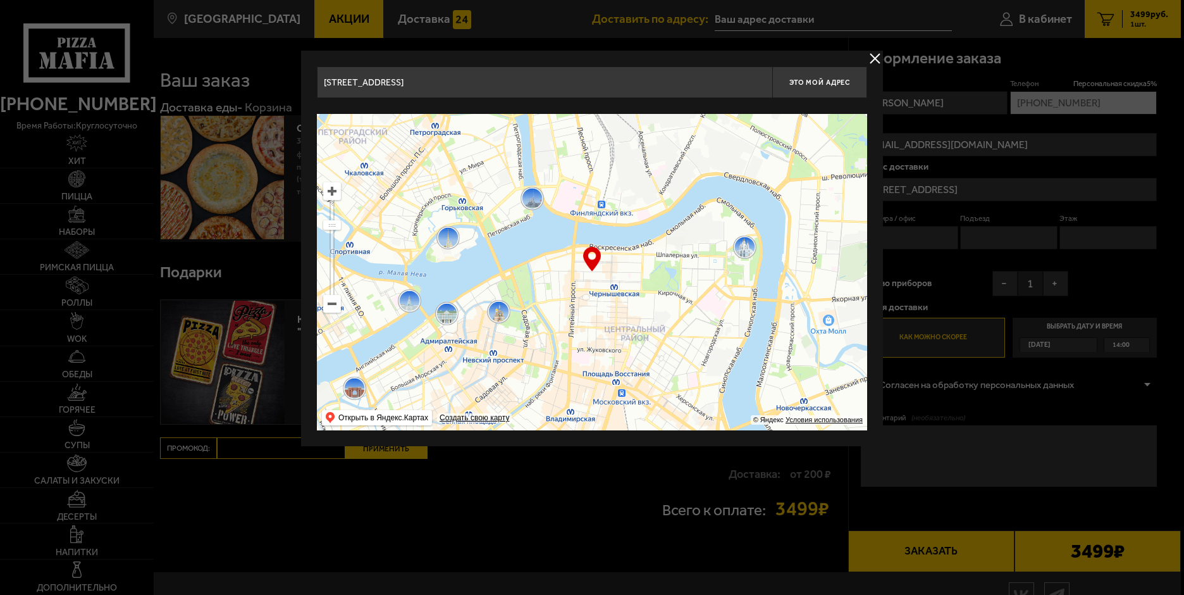
drag, startPoint x: 681, startPoint y: 288, endPoint x: 634, endPoint y: 307, distance: 50.8
click at [634, 307] on ymaps at bounding box center [592, 272] width 550 height 316
click at [333, 192] on ymaps at bounding box center [332, 191] width 16 height 16
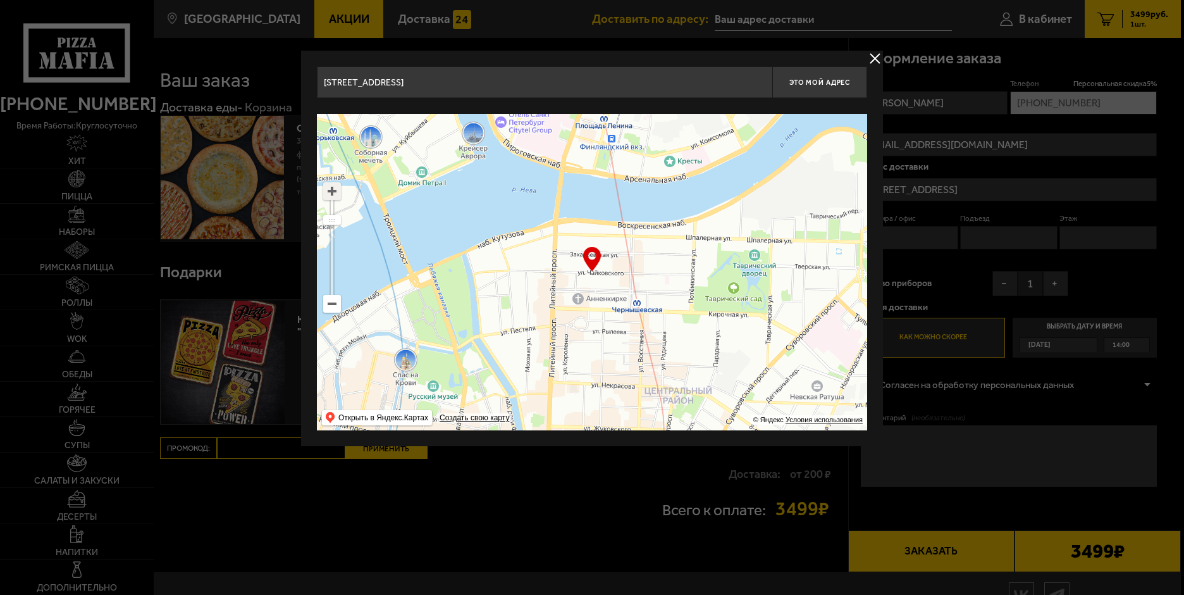
click at [333, 192] on ymaps at bounding box center [332, 191] width 16 height 16
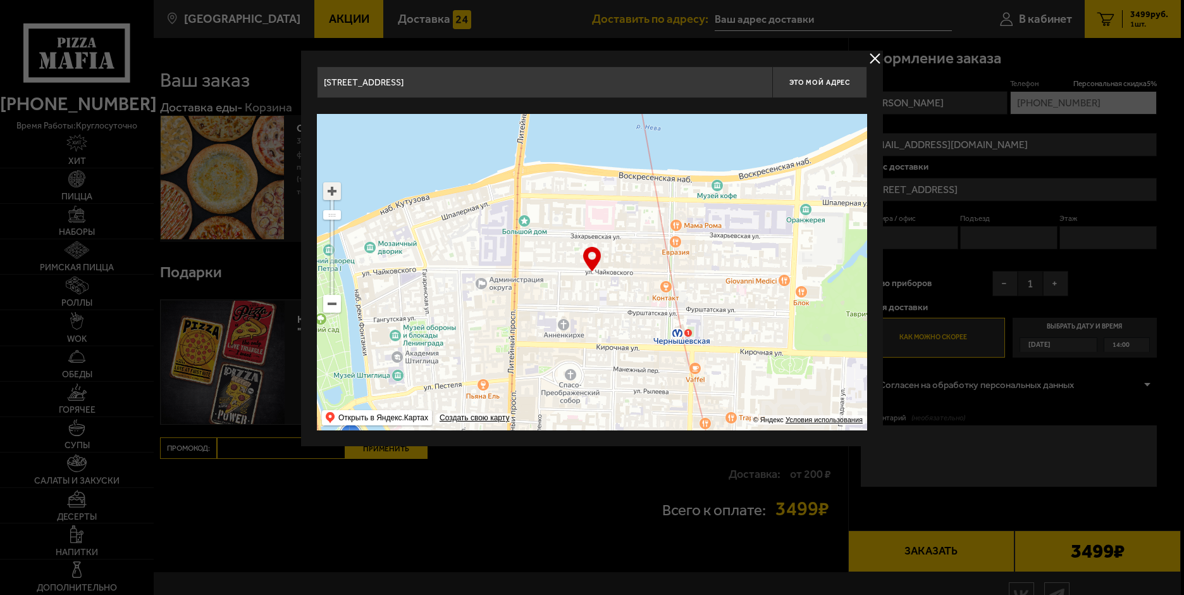
click at [333, 192] on ymaps at bounding box center [332, 191] width 16 height 16
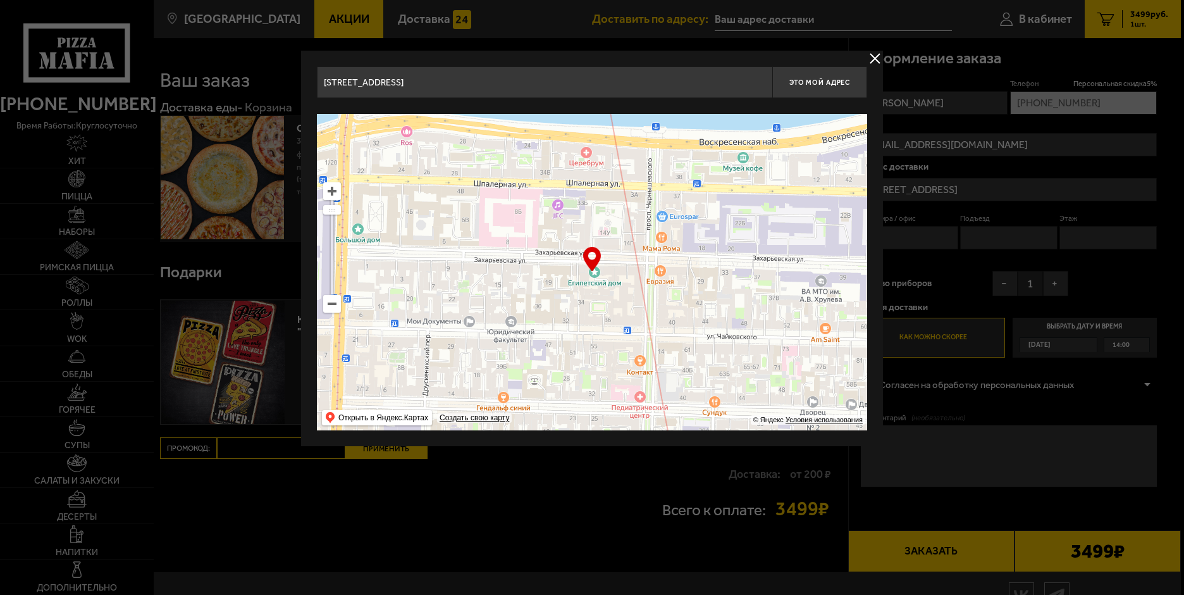
drag, startPoint x: 672, startPoint y: 256, endPoint x: 609, endPoint y: 296, distance: 75.1
click at [609, 296] on ymaps at bounding box center [592, 272] width 550 height 316
type input "[STREET_ADDRESS]"
click at [594, 256] on div "… © Яндекс Условия использования Открыть в Яндекс.Картах Создать свою карту" at bounding box center [592, 272] width 550 height 316
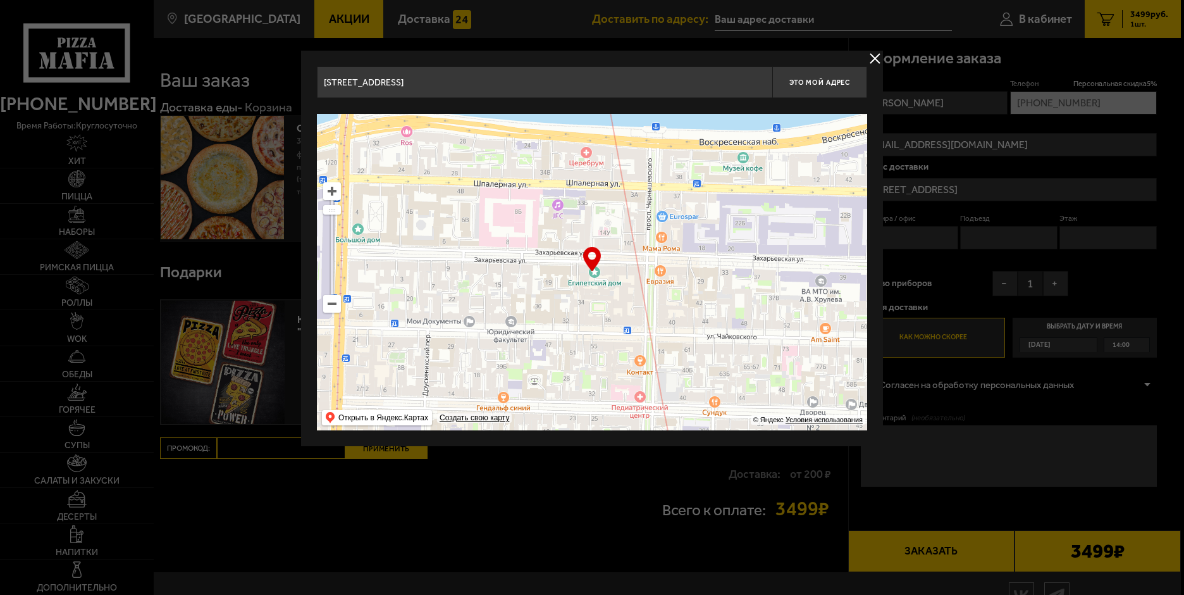
click at [873, 55] on button "delivery type" at bounding box center [875, 59] width 16 height 16
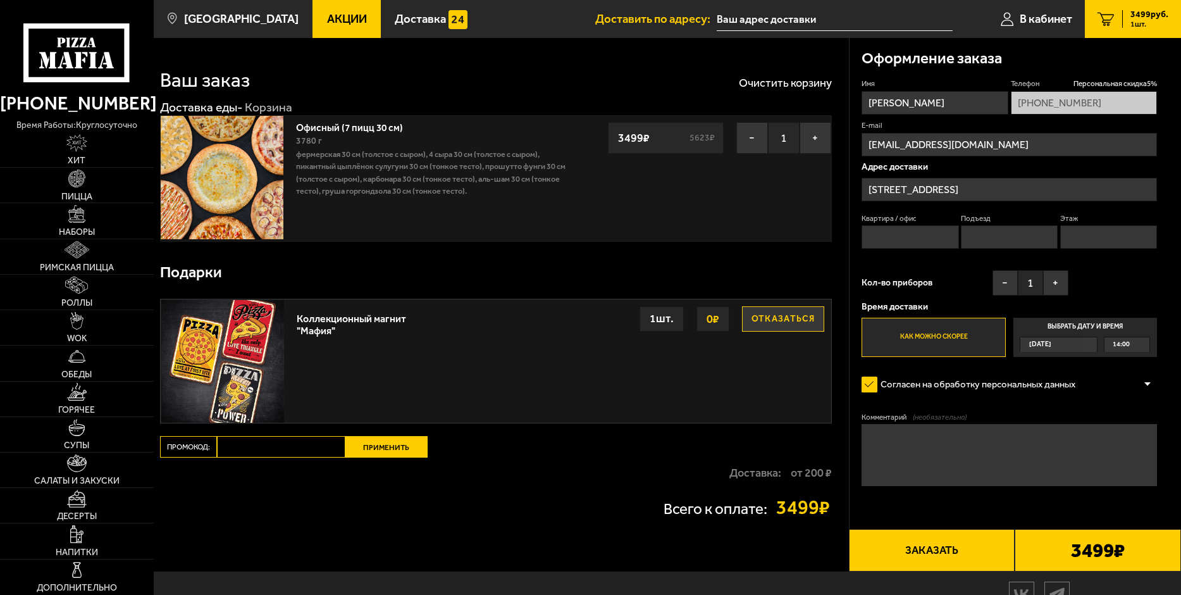
click at [889, 241] on input "Квартира / офис" at bounding box center [910, 236] width 97 height 23
type input "1"
click at [990, 239] on input "Подъезд" at bounding box center [1009, 236] width 97 height 23
type input "1"
click at [1080, 239] on input "Этаж" at bounding box center [1108, 236] width 97 height 23
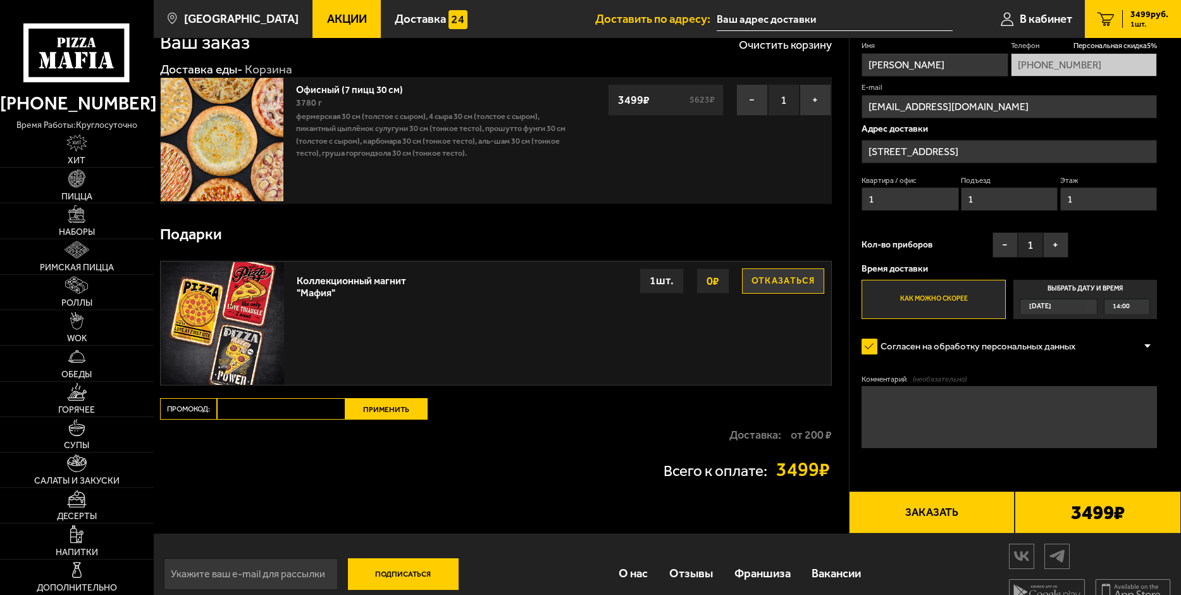
scroll to position [59, 0]
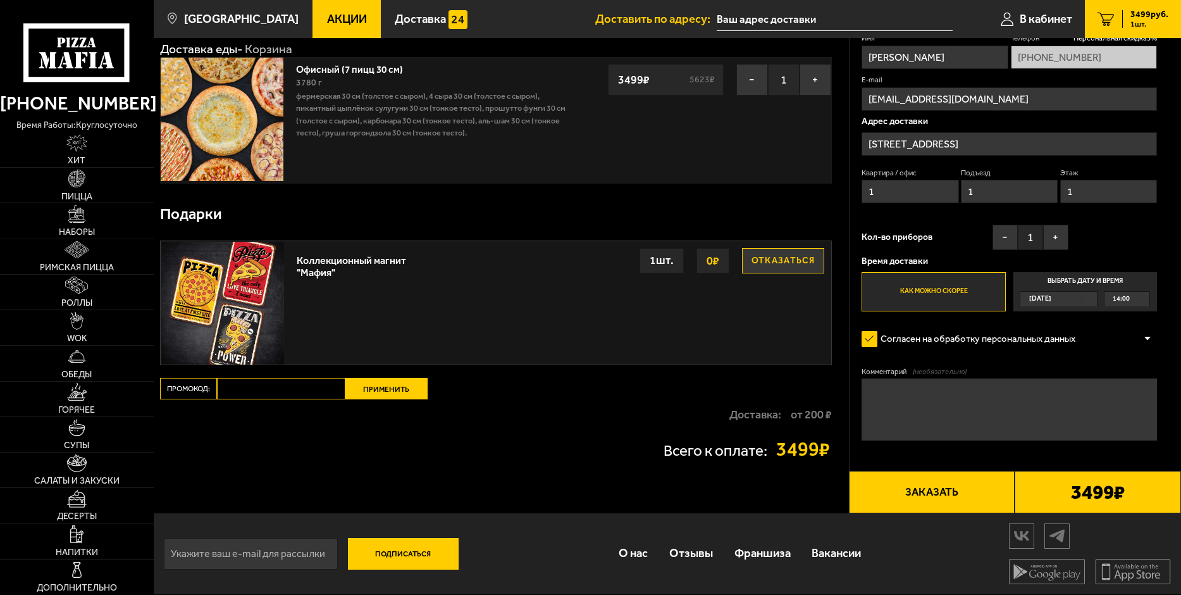
type input "1"
click at [889, 409] on textarea "Комментарий (необязательно)" at bounding box center [1009, 408] width 295 height 61
type textarea "За 10 минут до доставки позвонить"
click at [927, 488] on button "Заказать" at bounding box center [932, 492] width 166 height 42
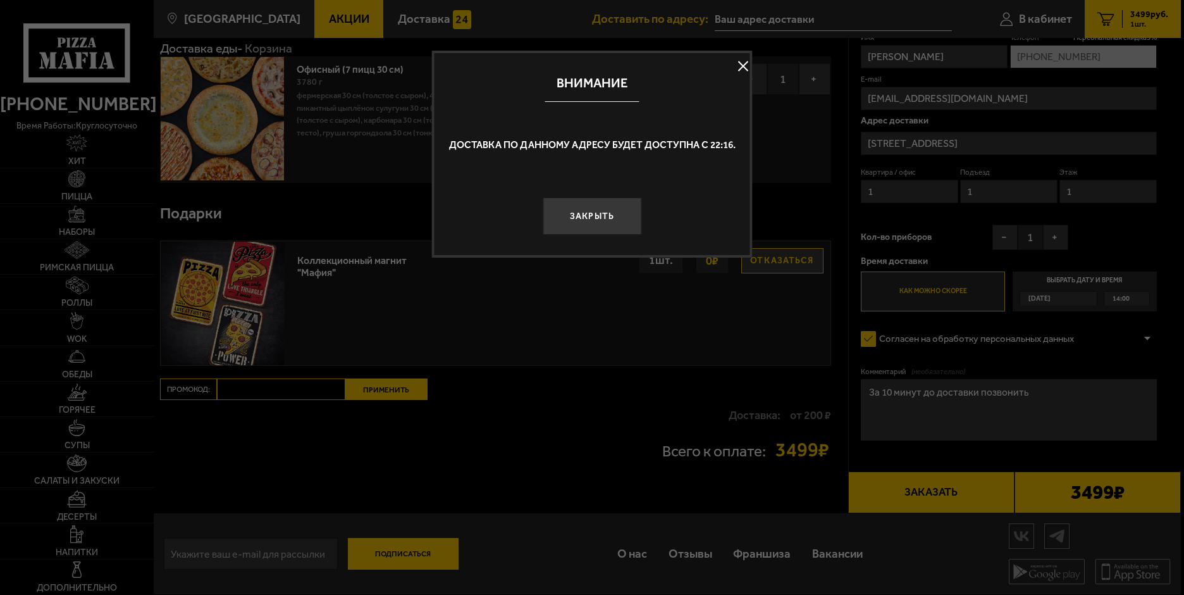
click at [740, 65] on button at bounding box center [743, 65] width 19 height 19
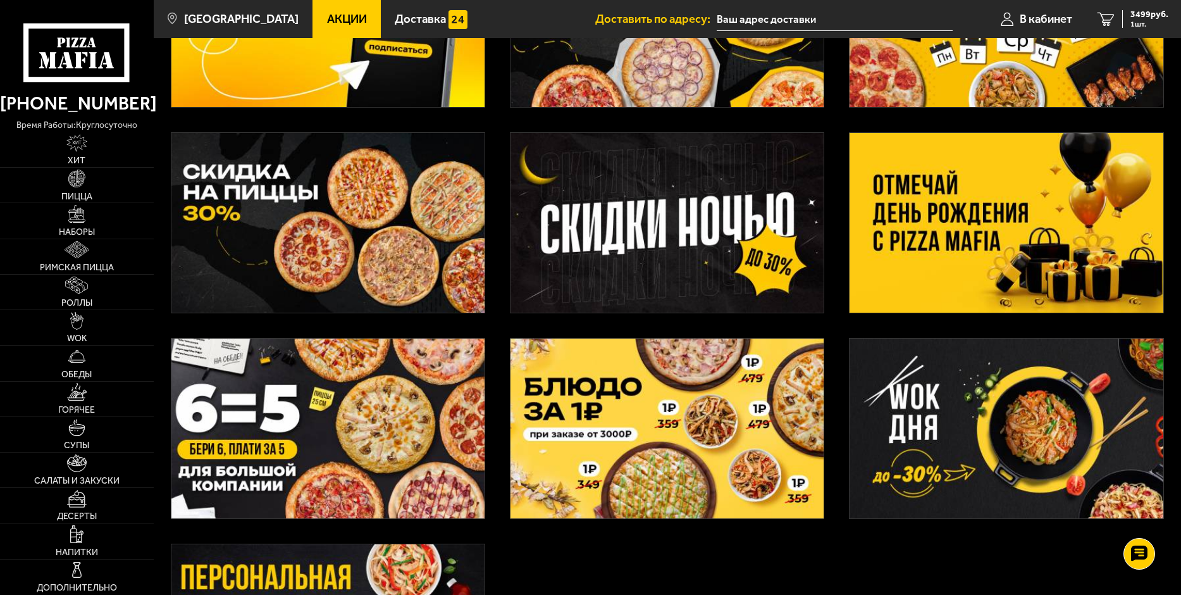
click at [950, 218] on img at bounding box center [1006, 223] width 313 height 180
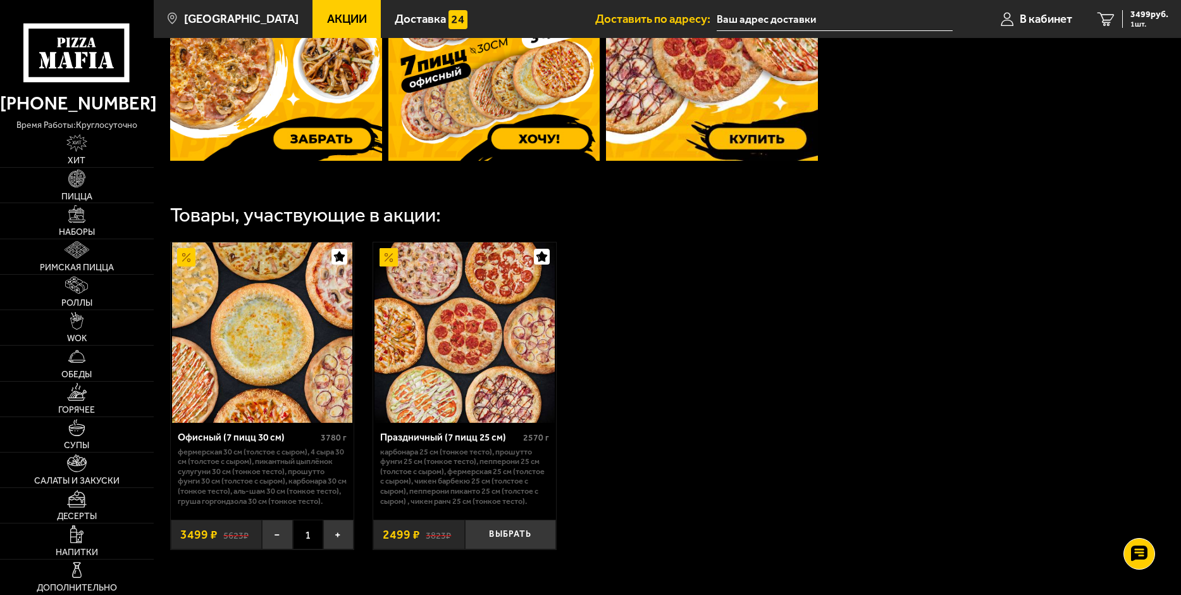
scroll to position [570, 0]
